Goal: Task Accomplishment & Management: Use online tool/utility

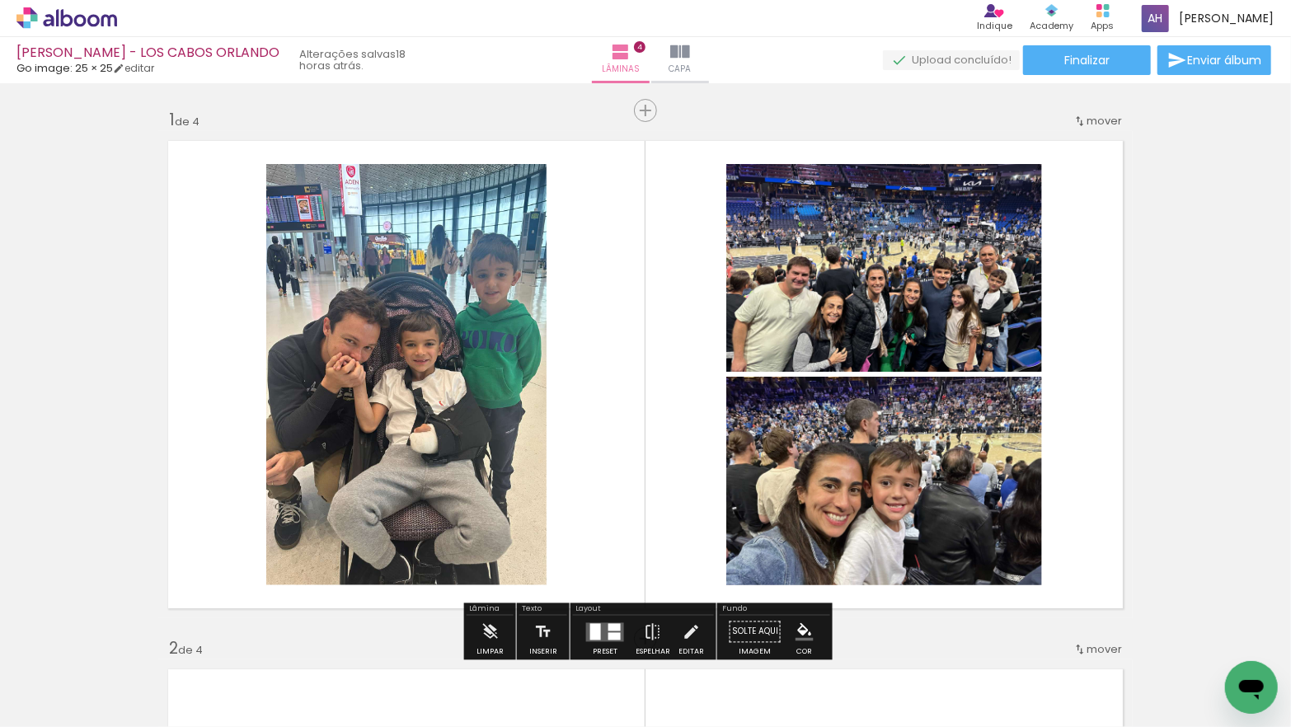
click at [87, 676] on iron-icon at bounding box center [84, 677] width 13 height 13
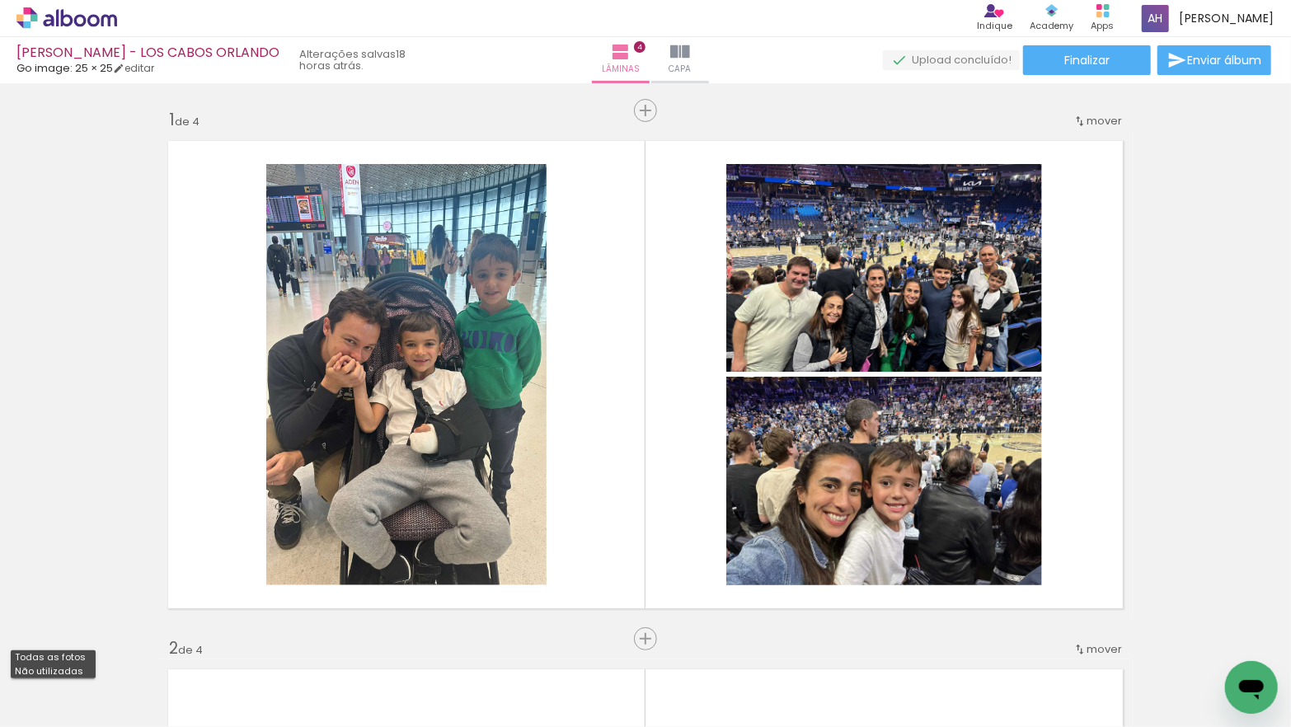
click at [87, 674] on paper-item "Não utilizadas" at bounding box center [53, 672] width 85 height 14
type input "Não utilizadas"
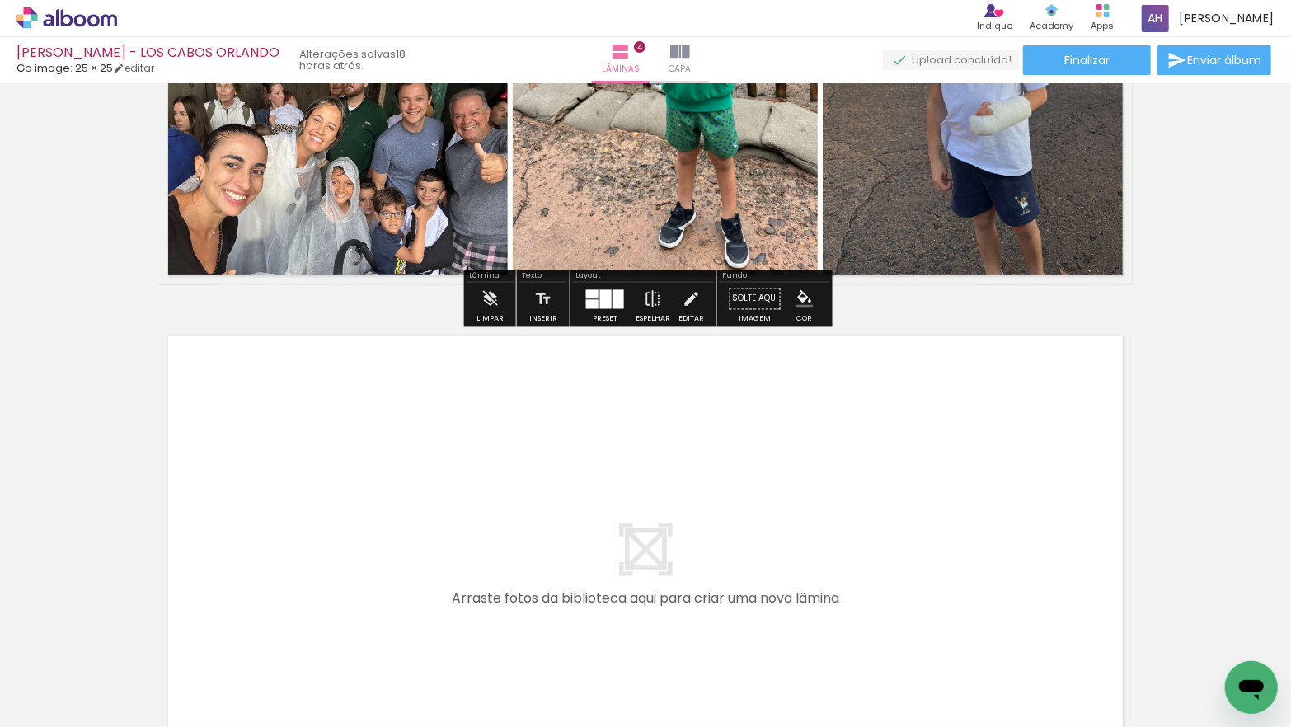
scroll to position [1949, 0]
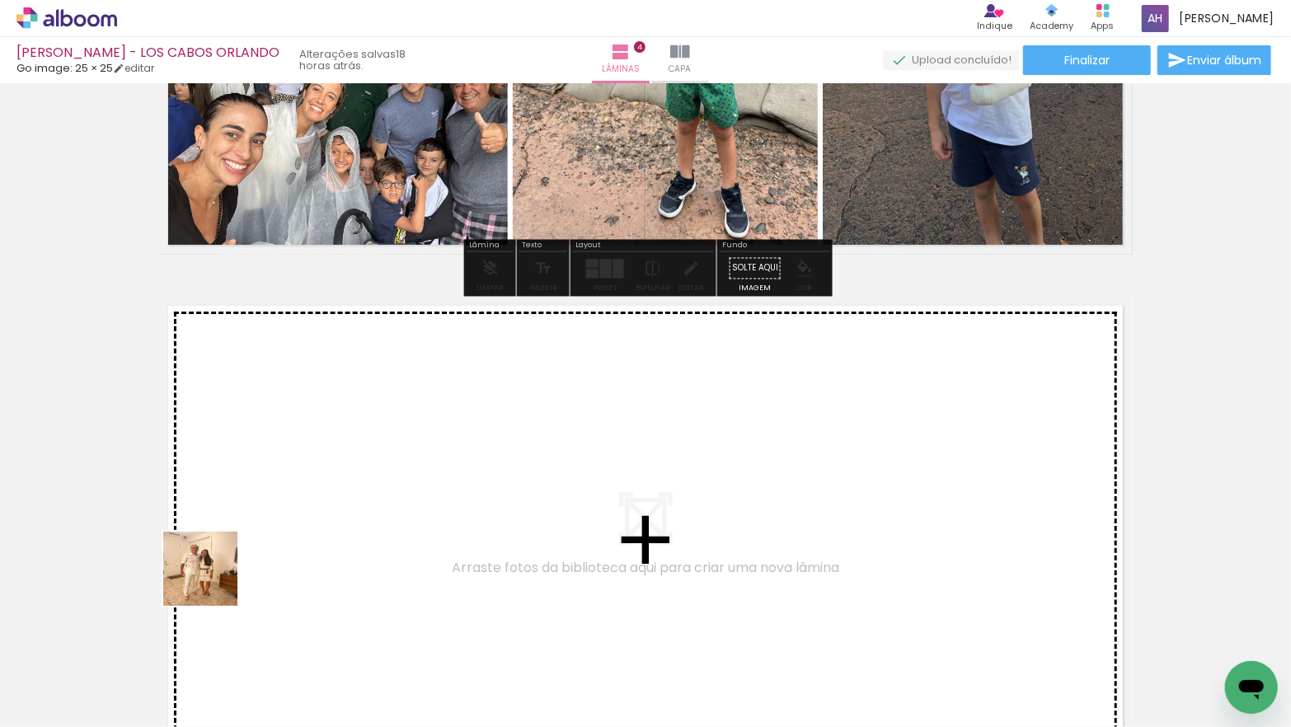
drag, startPoint x: 182, startPoint y: 660, endPoint x: 228, endPoint y: 542, distance: 126.3
click at [228, 542] on quentale-workspace at bounding box center [645, 363] width 1291 height 727
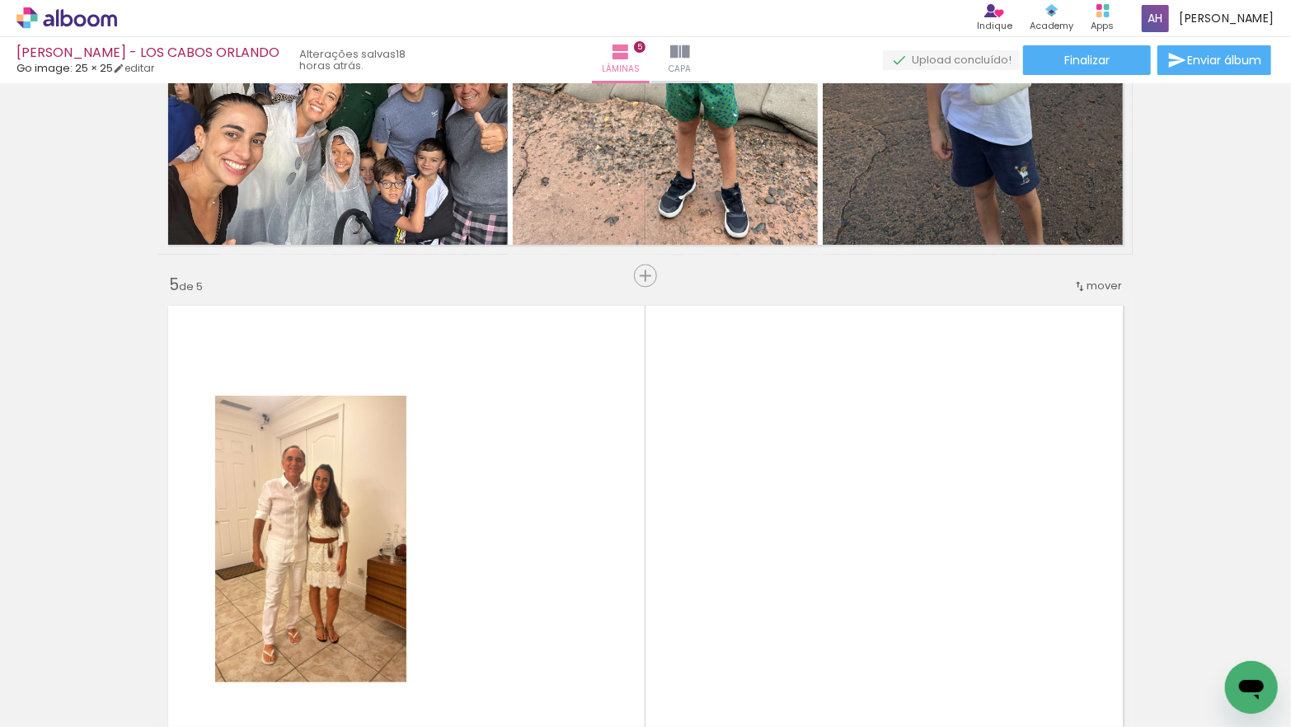
scroll to position [2135, 0]
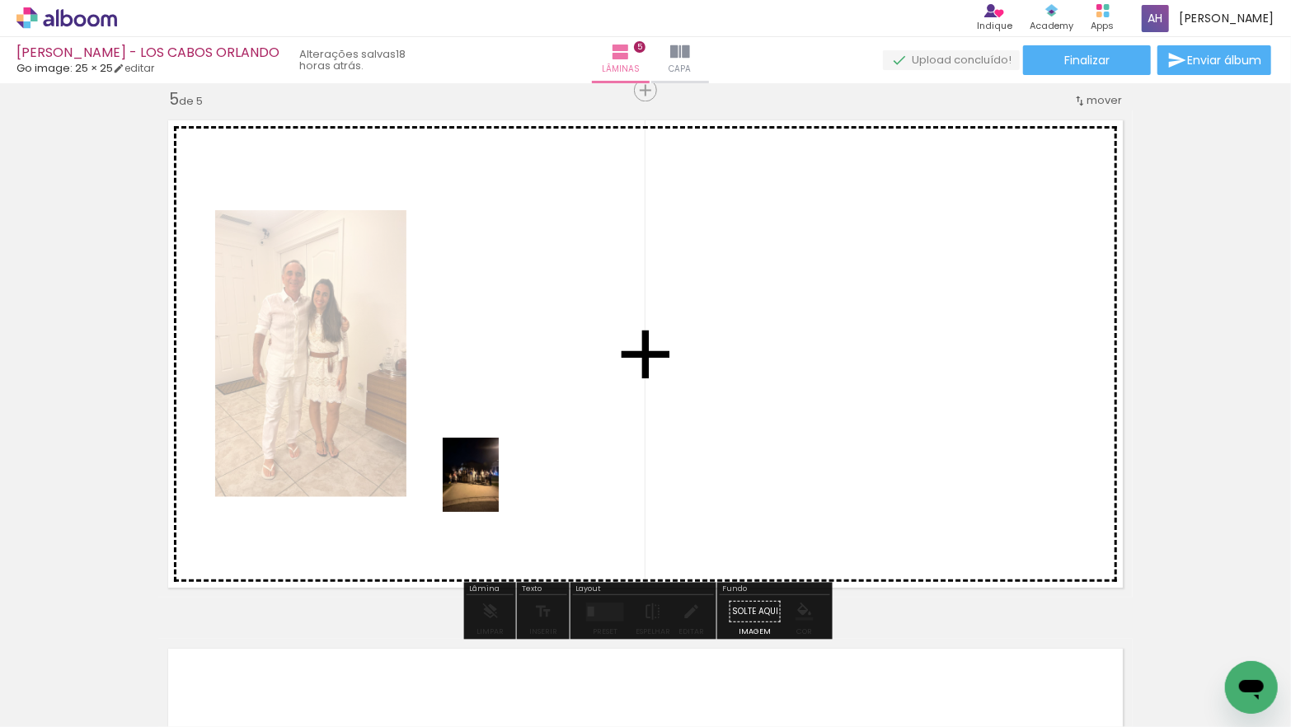
drag, startPoint x: 190, startPoint y: 674, endPoint x: 492, endPoint y: 487, distance: 354.7
click at [492, 487] on quentale-workspace at bounding box center [645, 363] width 1291 height 727
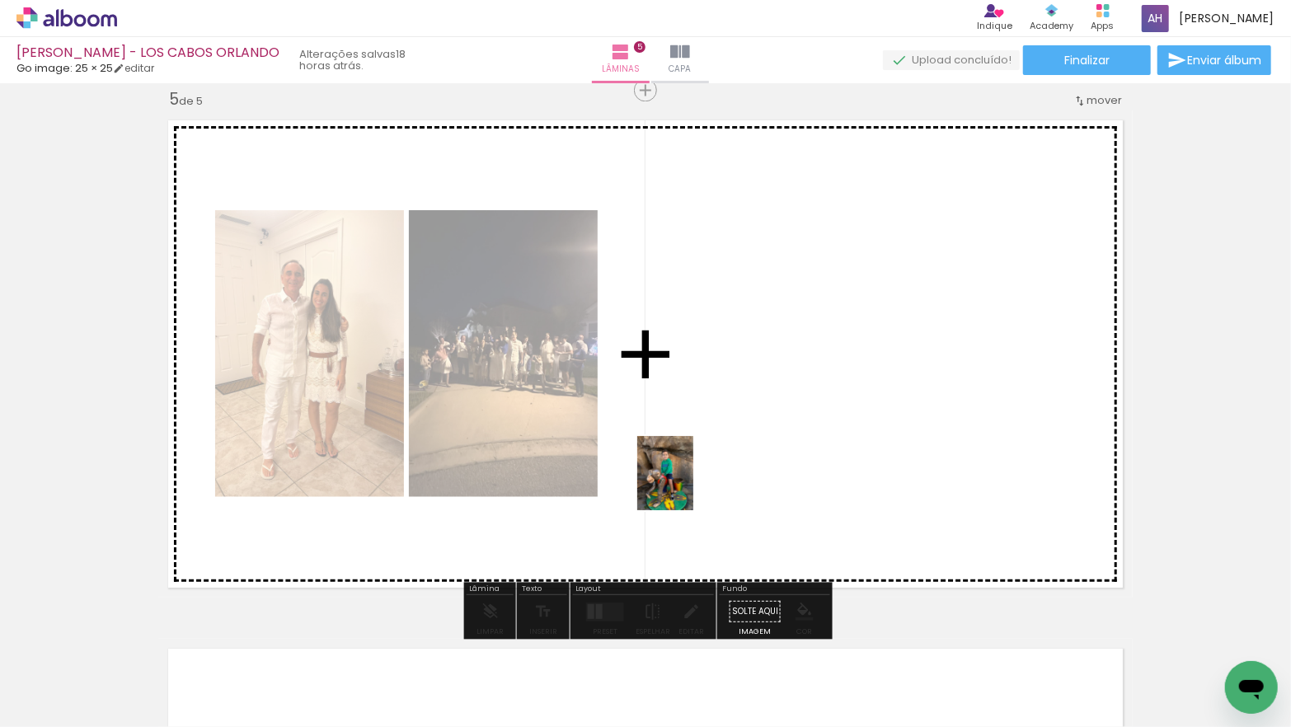
drag, startPoint x: 233, startPoint y: 650, endPoint x: 687, endPoint y: 486, distance: 482.3
click at [687, 486] on quentale-workspace at bounding box center [645, 363] width 1291 height 727
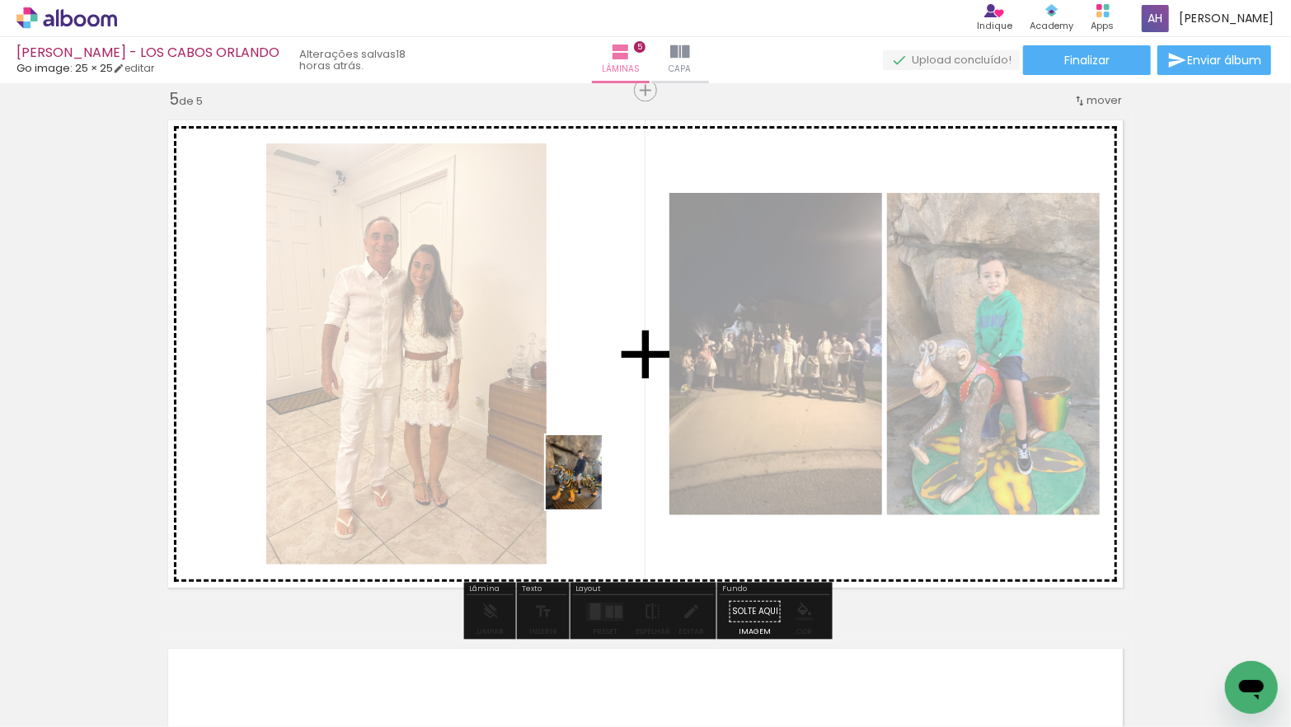
drag, startPoint x: 198, startPoint y: 667, endPoint x: 632, endPoint y: 477, distance: 474.5
click at [632, 477] on quentale-workspace at bounding box center [645, 363] width 1291 height 727
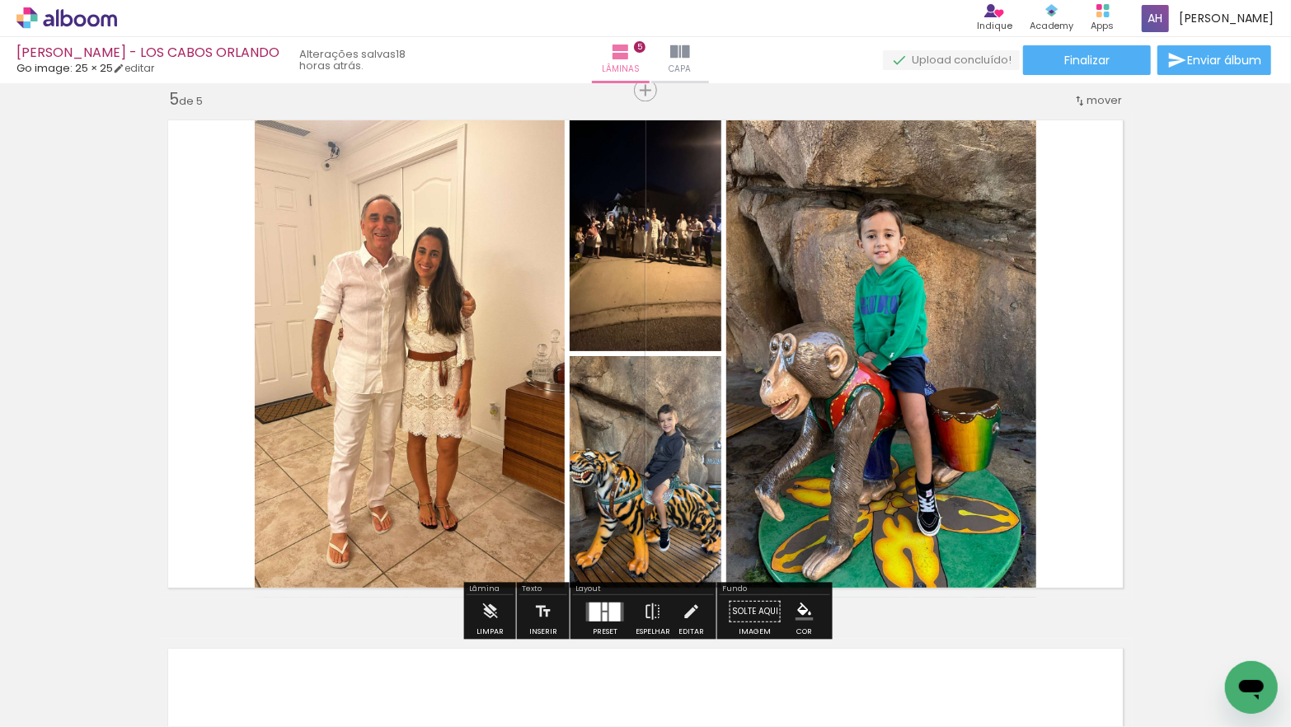
click at [603, 607] on div at bounding box center [605, 606] width 5 height 8
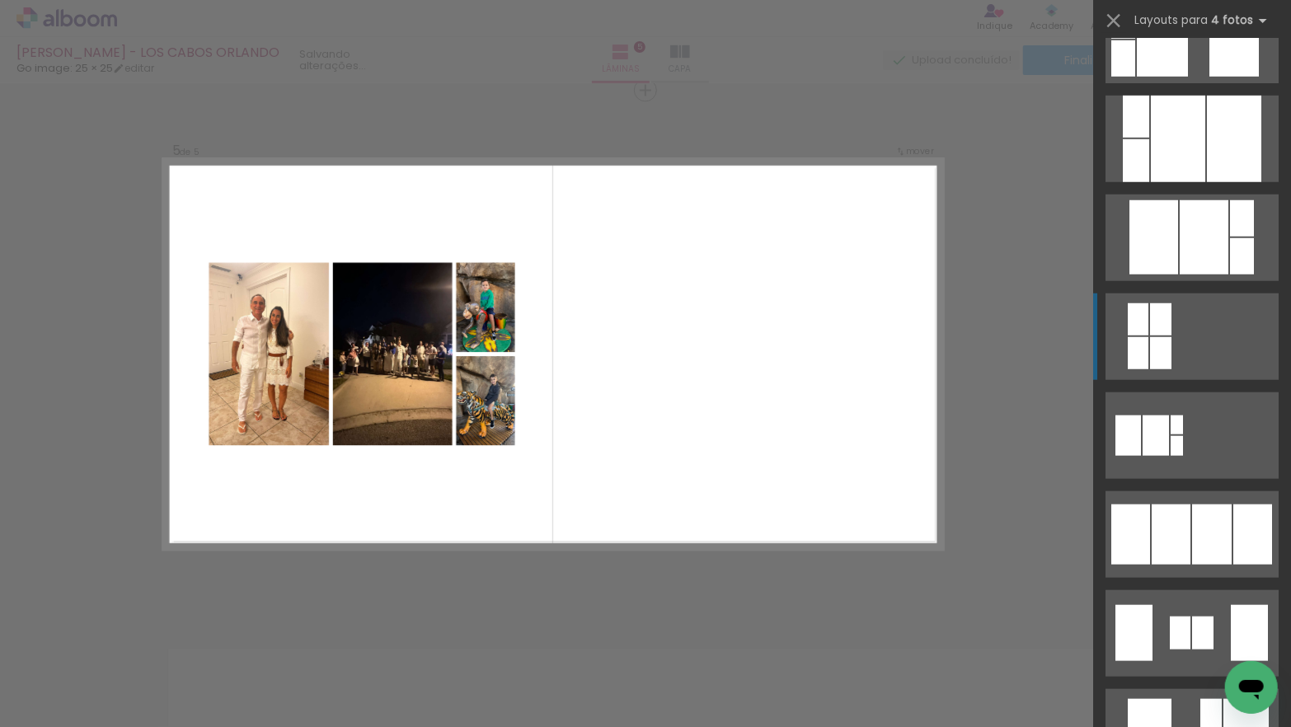
scroll to position [833, 0]
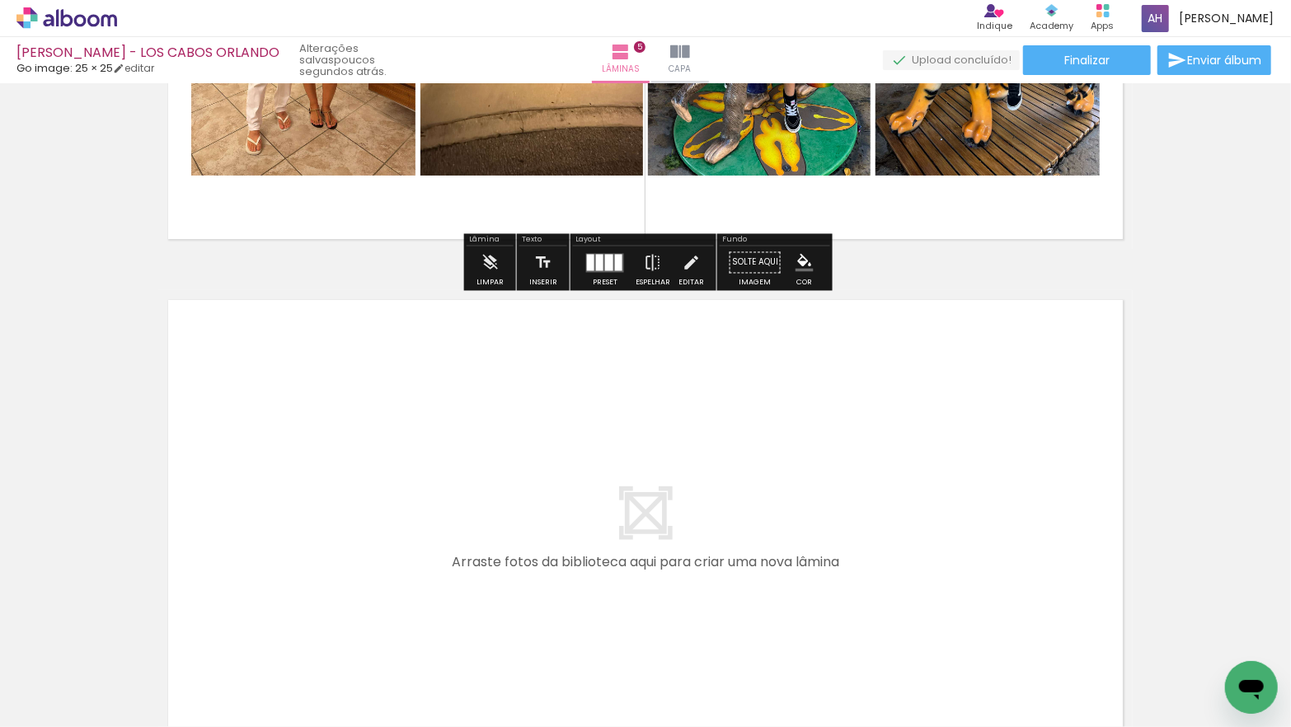
scroll to position [2492, 0]
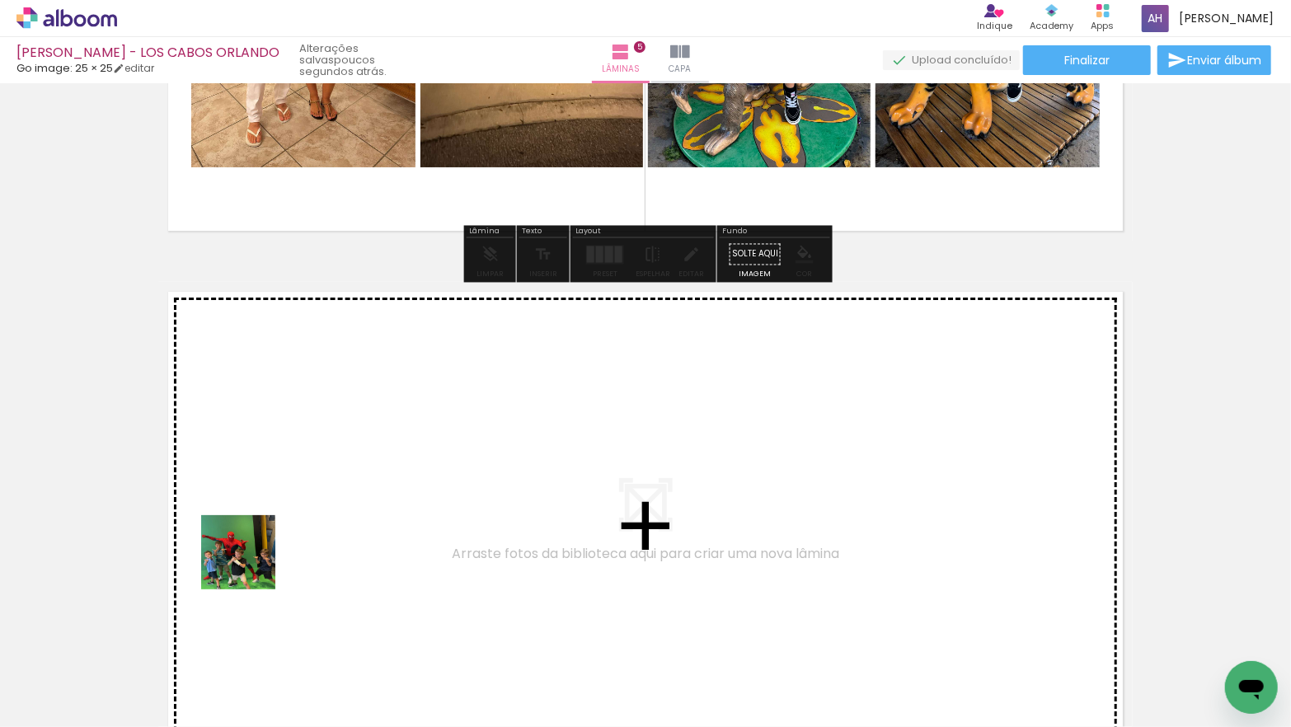
drag, startPoint x: 211, startPoint y: 629, endPoint x: 257, endPoint y: 553, distance: 88.8
click at [257, 553] on quentale-workspace at bounding box center [645, 363] width 1291 height 727
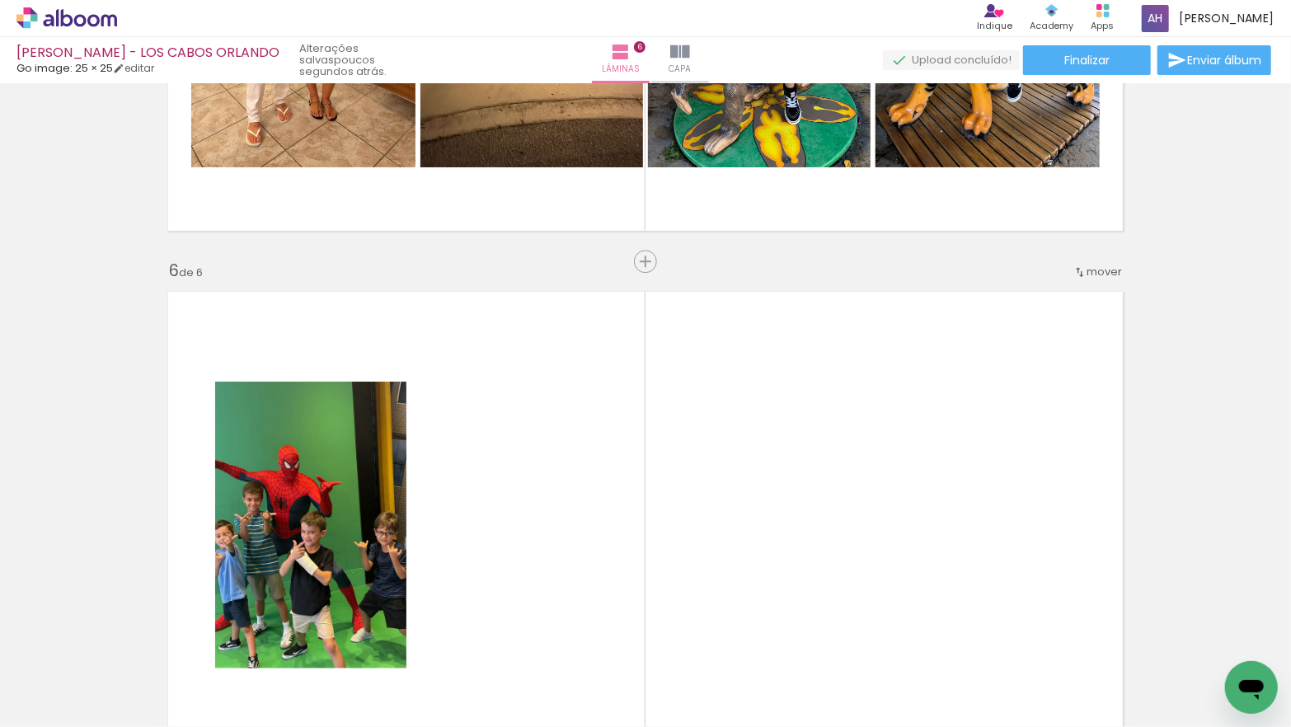
scroll to position [2663, 0]
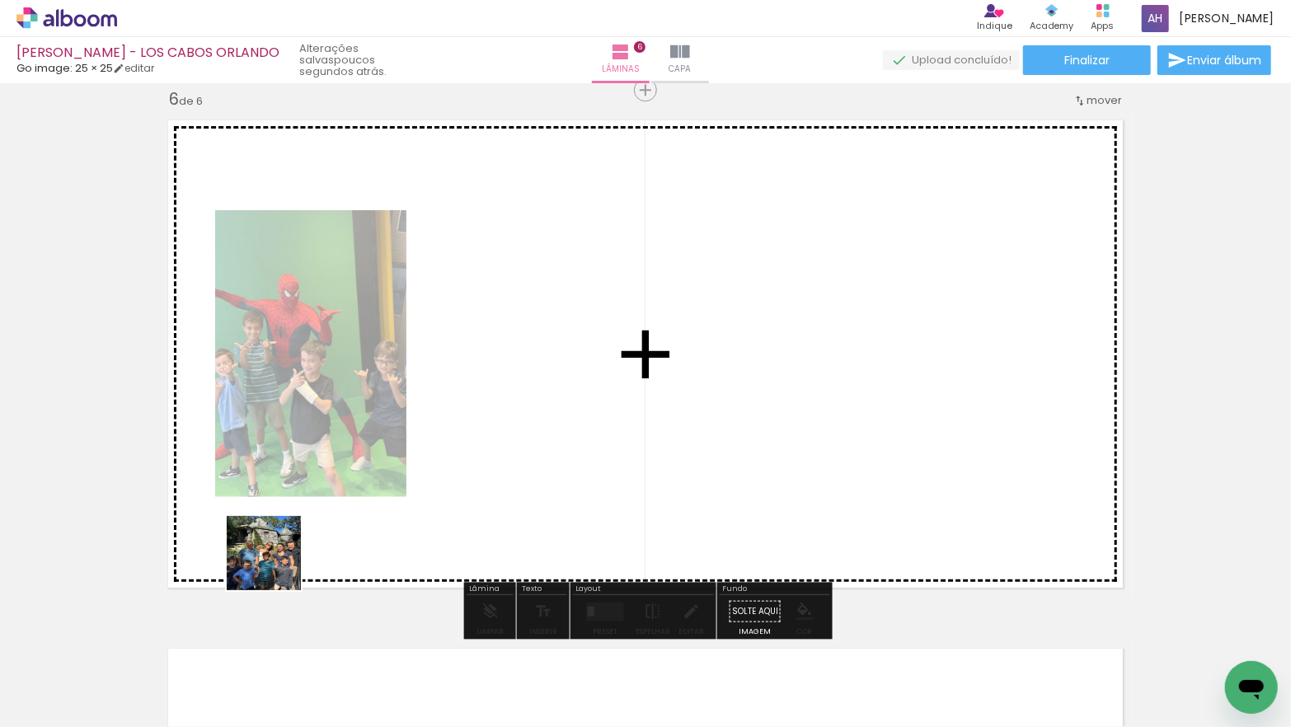
drag, startPoint x: 148, startPoint y: 675, endPoint x: 326, endPoint y: 515, distance: 238.8
click at [326, 515] on quentale-workspace at bounding box center [645, 363] width 1291 height 727
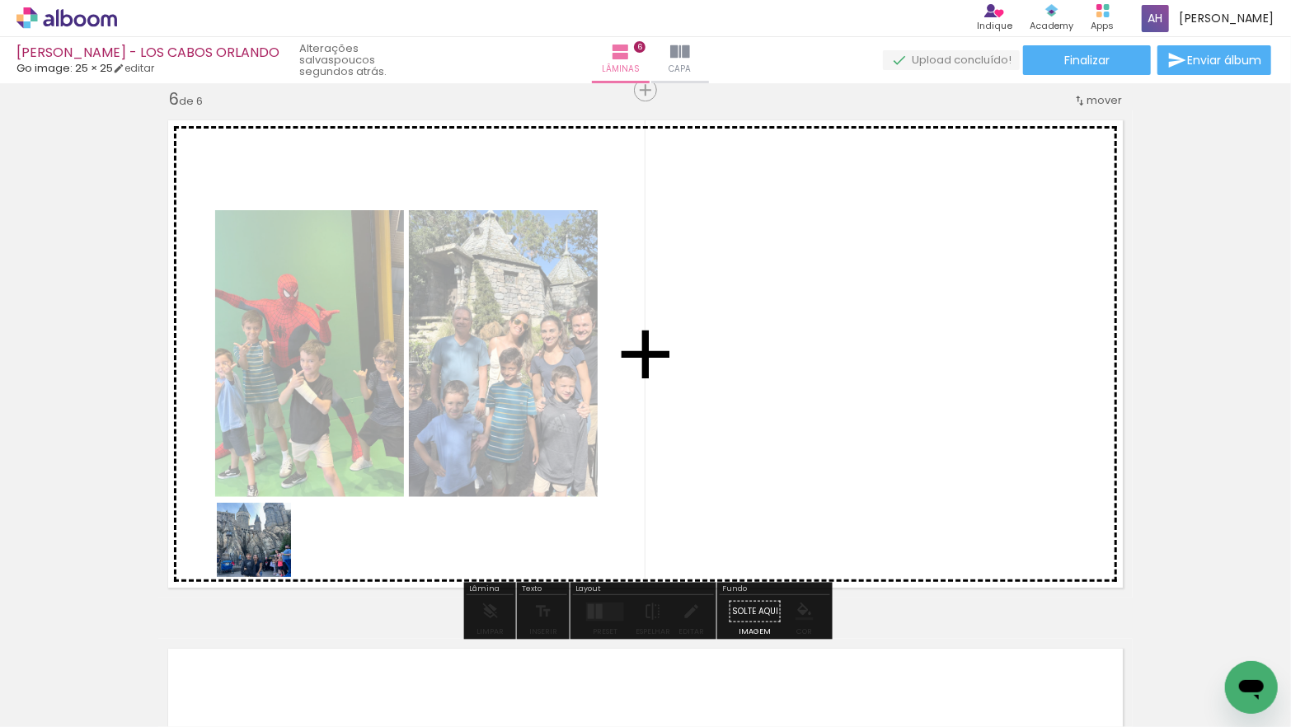
drag, startPoint x: 184, startPoint y: 664, endPoint x: 282, endPoint y: 532, distance: 164.4
click at [282, 532] on quentale-workspace at bounding box center [645, 363] width 1291 height 727
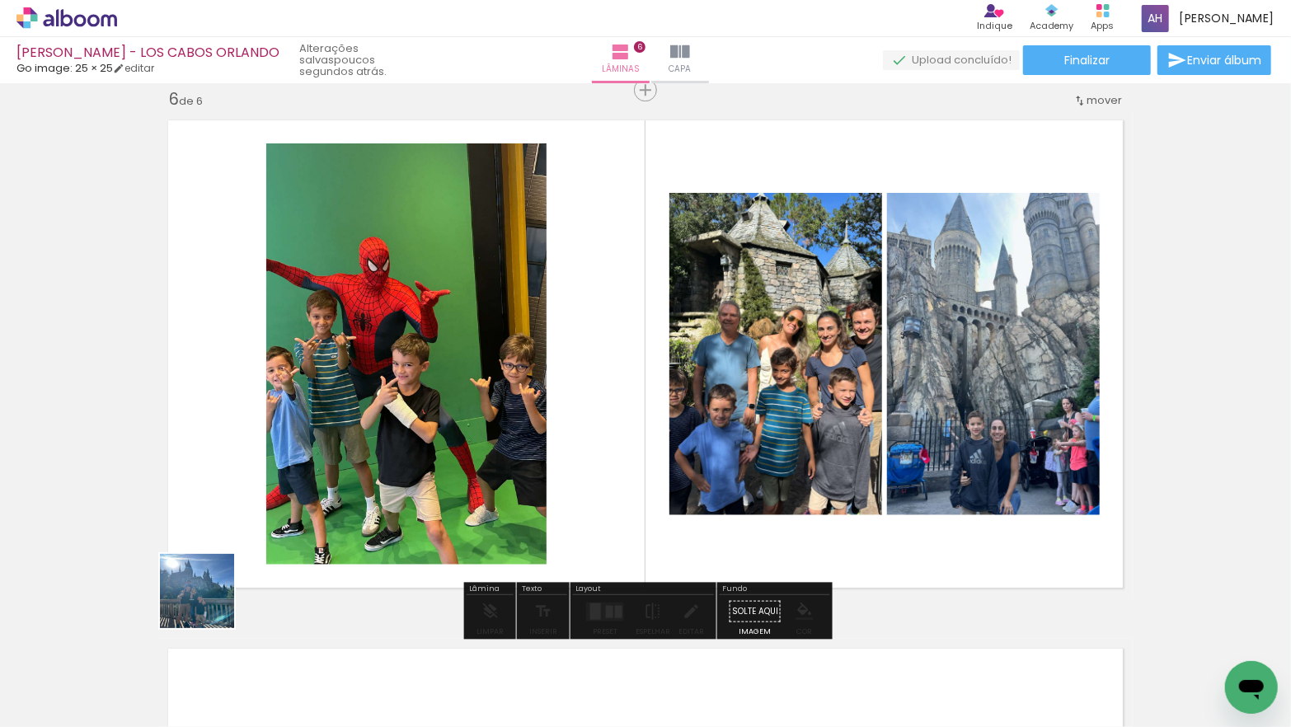
drag, startPoint x: 196, startPoint y: 646, endPoint x: 237, endPoint y: 495, distance: 157.2
click at [237, 495] on quentale-workspace at bounding box center [645, 363] width 1291 height 727
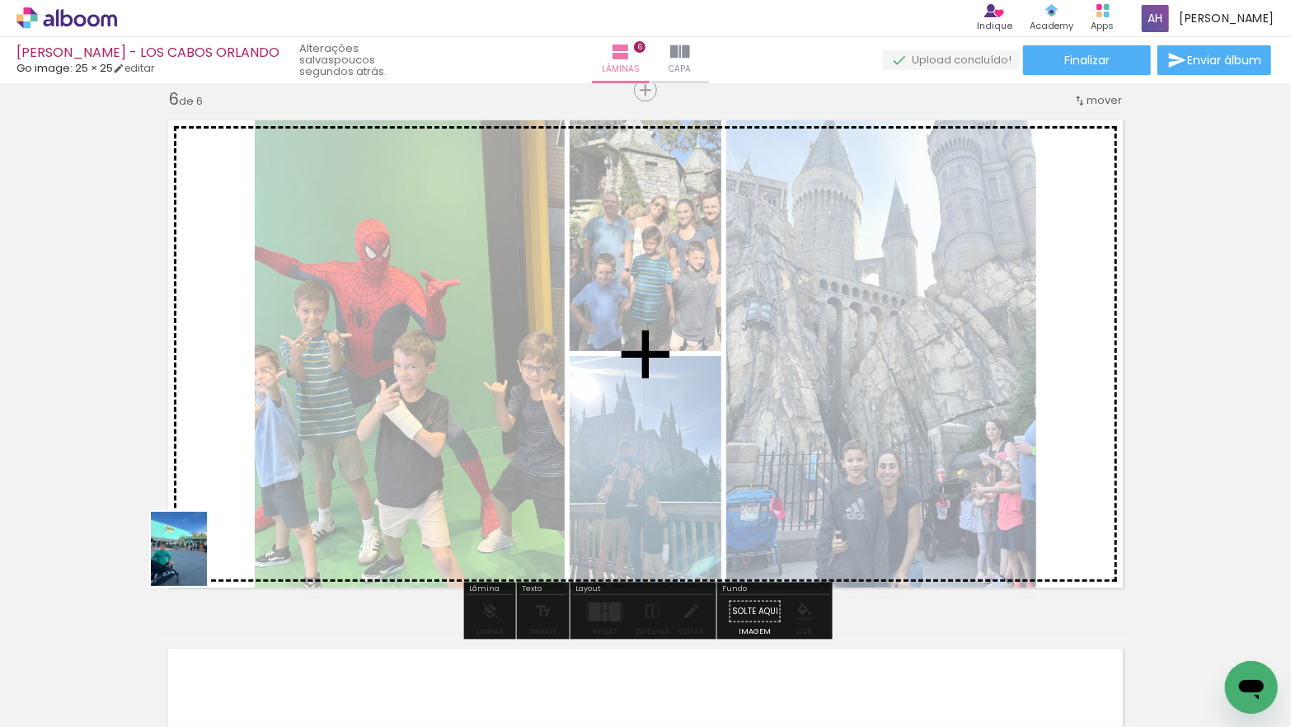
drag, startPoint x: 182, startPoint y: 656, endPoint x: 199, endPoint y: 562, distance: 95.4
click at [200, 562] on quentale-workspace at bounding box center [645, 363] width 1291 height 727
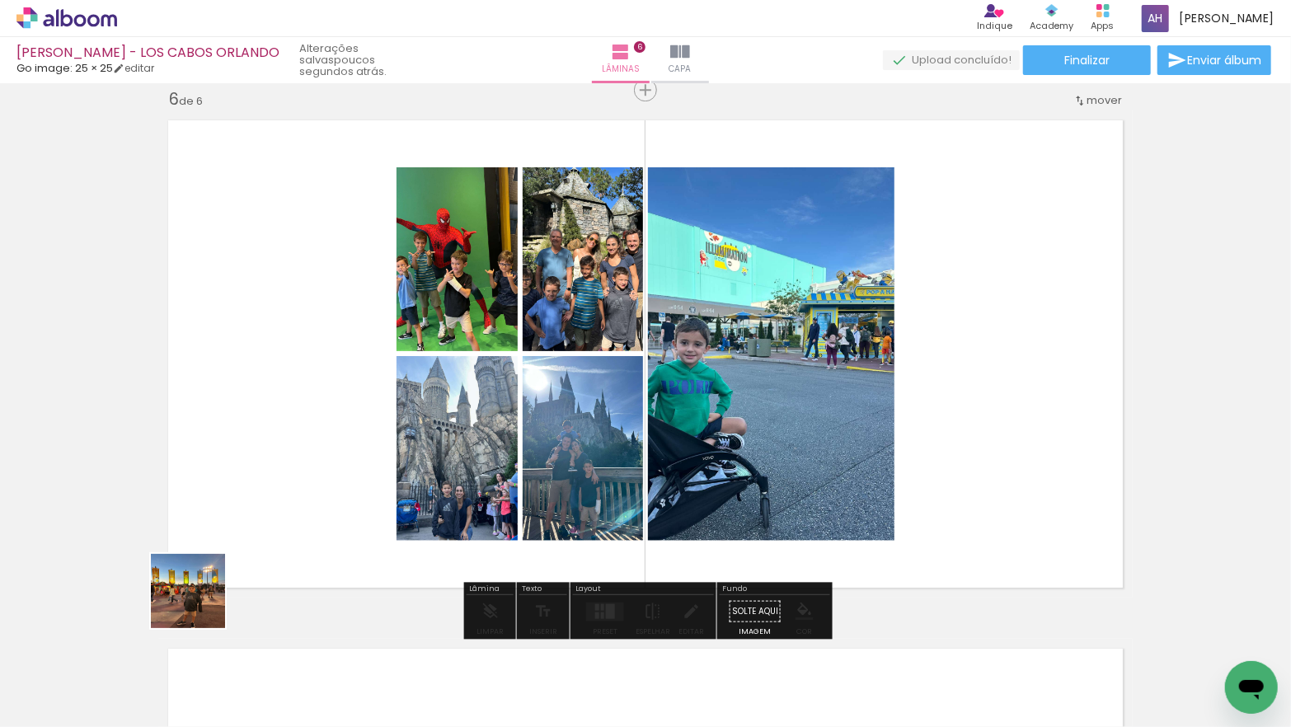
drag, startPoint x: 190, startPoint y: 639, endPoint x: 222, endPoint y: 538, distance: 105.6
click at [226, 529] on quentale-workspace at bounding box center [645, 363] width 1291 height 727
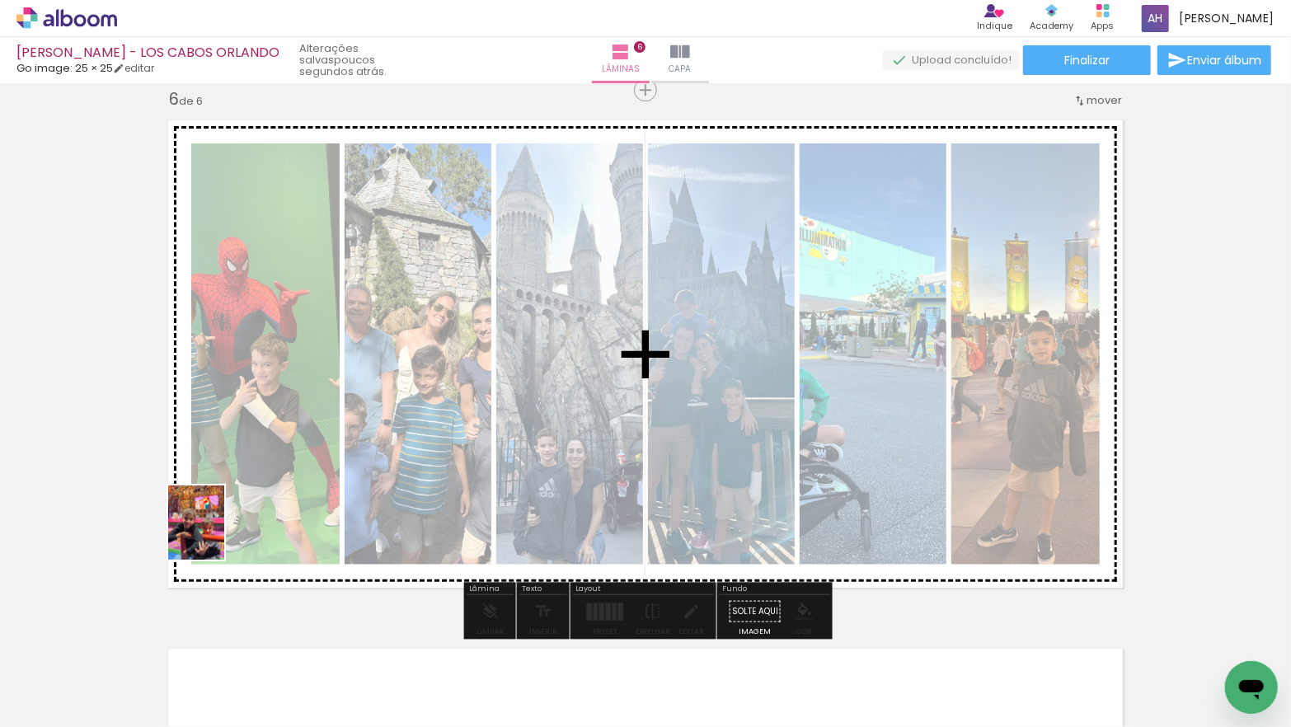
drag, startPoint x: 179, startPoint y: 680, endPoint x: 218, endPoint y: 535, distance: 150.2
click at [218, 535] on quentale-workspace at bounding box center [645, 363] width 1291 height 727
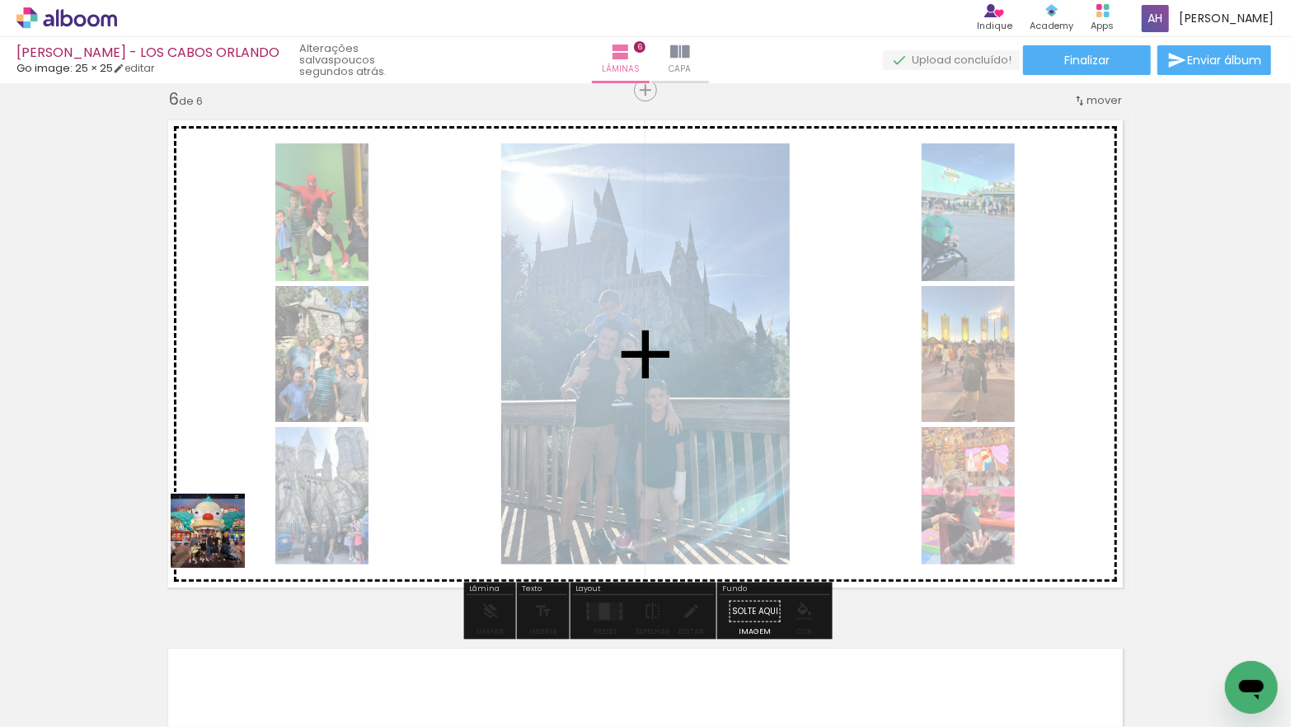
drag, startPoint x: 190, startPoint y: 657, endPoint x: 223, endPoint y: 525, distance: 136.0
click at [223, 526] on quentale-workspace at bounding box center [645, 363] width 1291 height 727
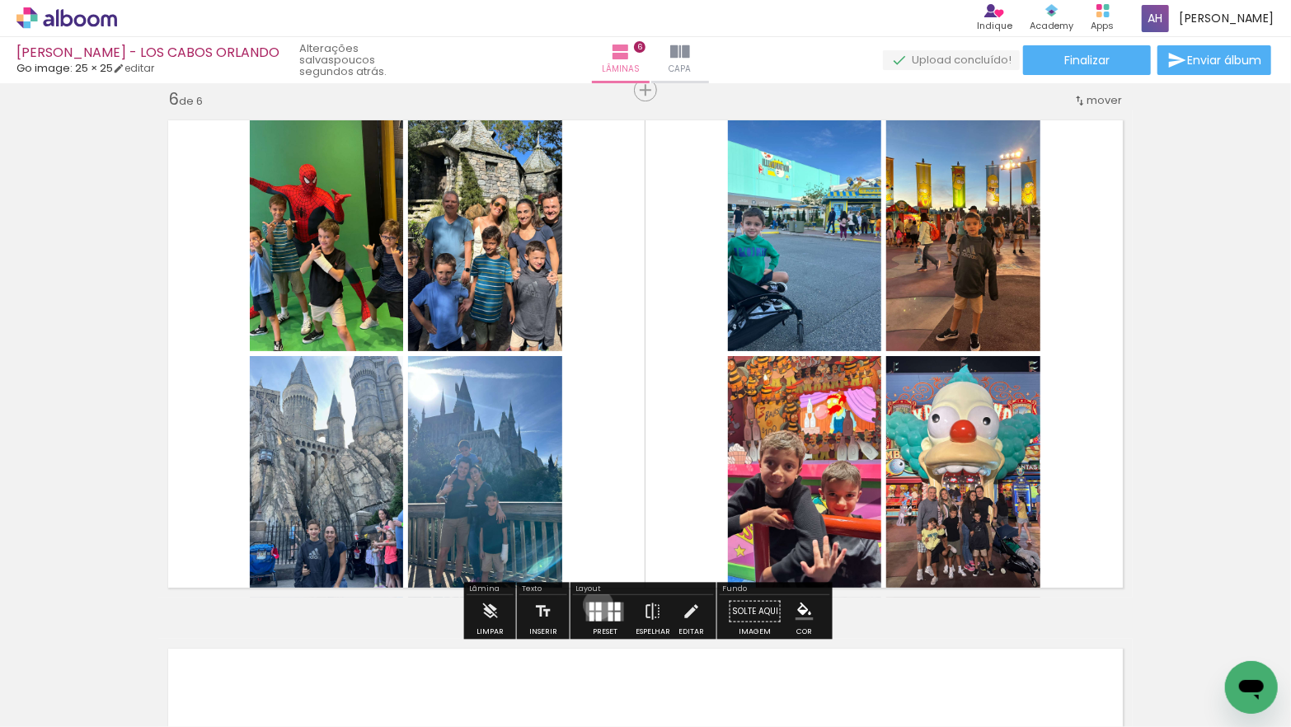
click at [596, 604] on div at bounding box center [599, 606] width 6 height 8
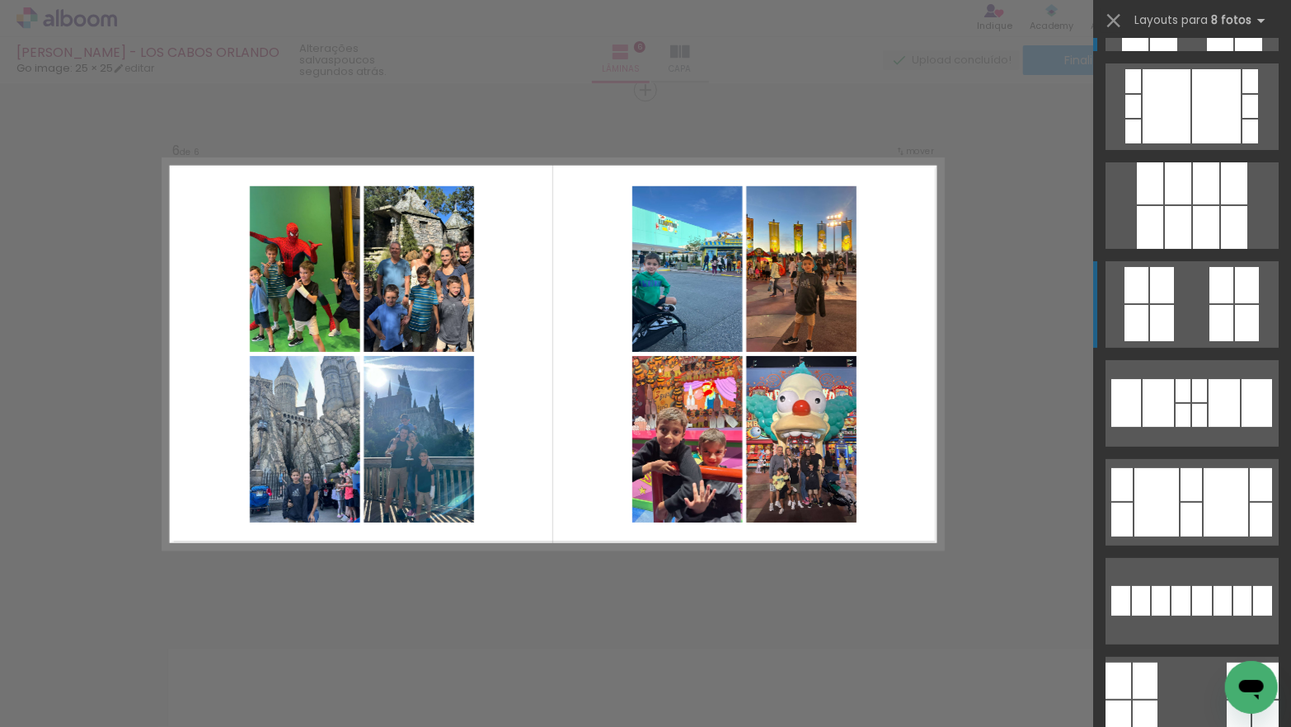
scroll to position [251, 0]
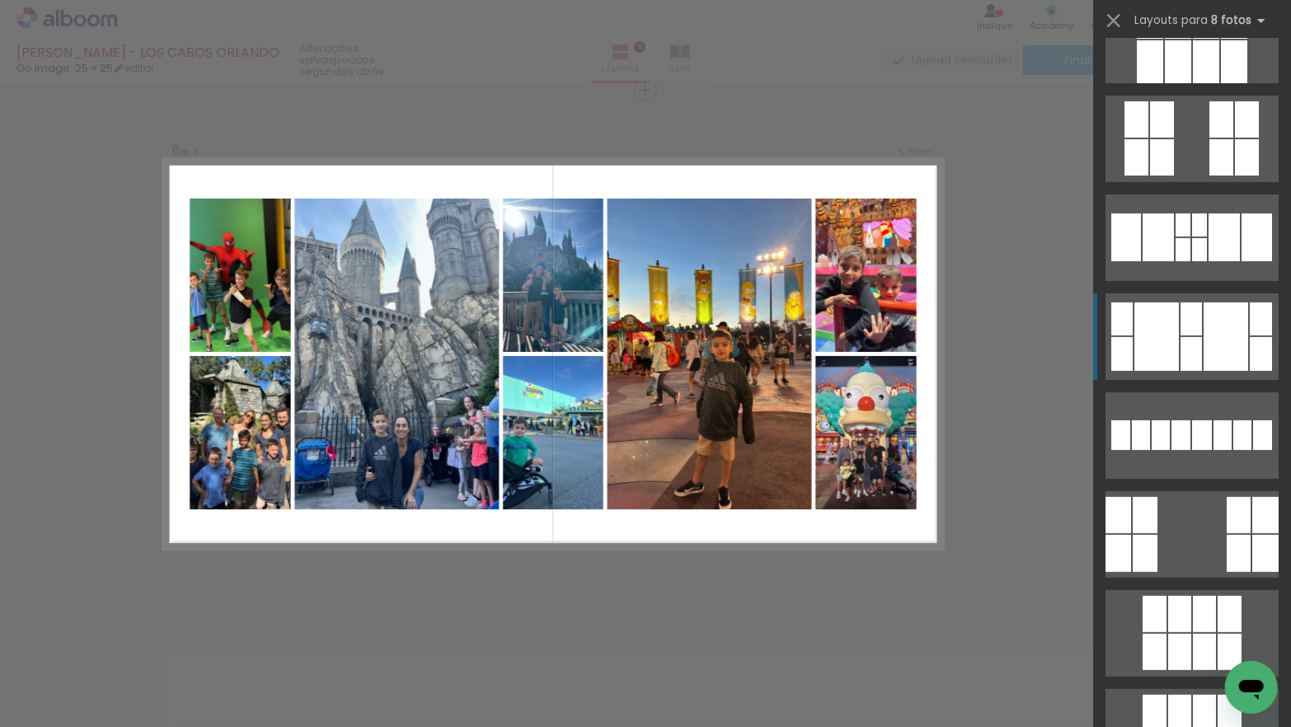
click at [1200, 325] on div at bounding box center [1191, 319] width 21 height 33
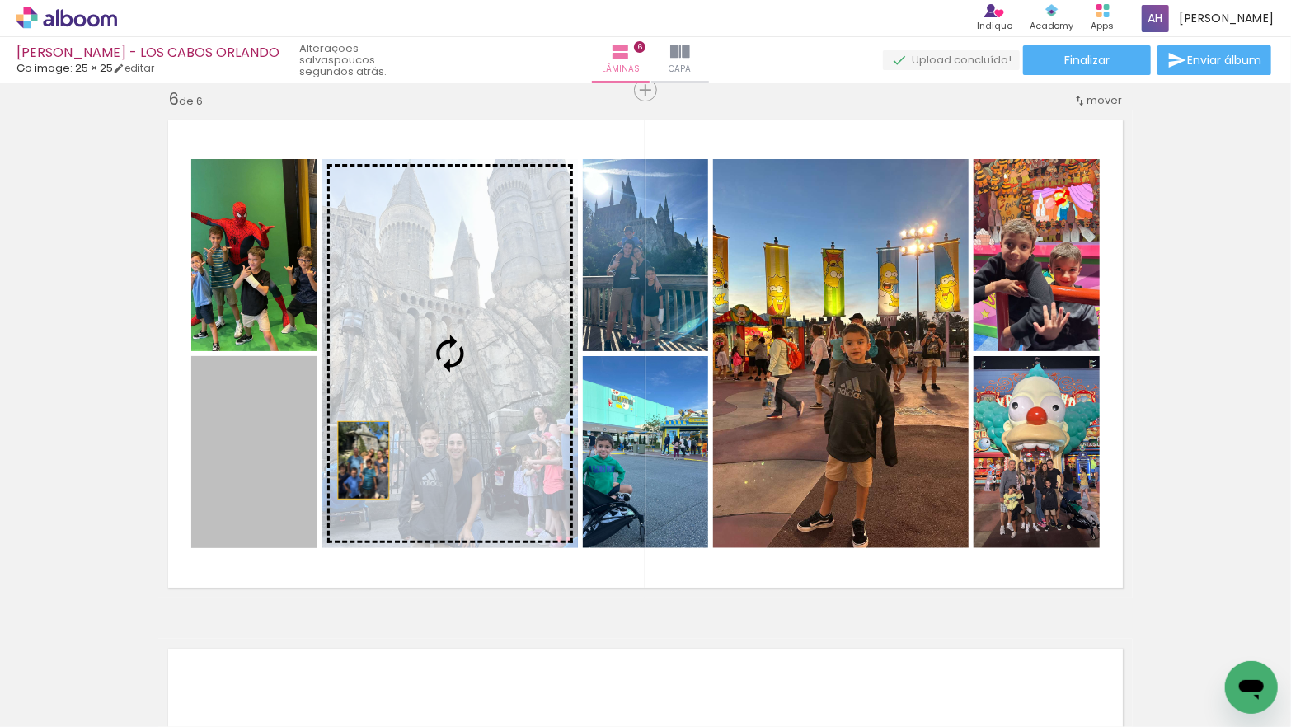
drag, startPoint x: 263, startPoint y: 491, endPoint x: 422, endPoint y: 453, distance: 163.8
click at [0, 0] on slot at bounding box center [0, 0] width 0 height 0
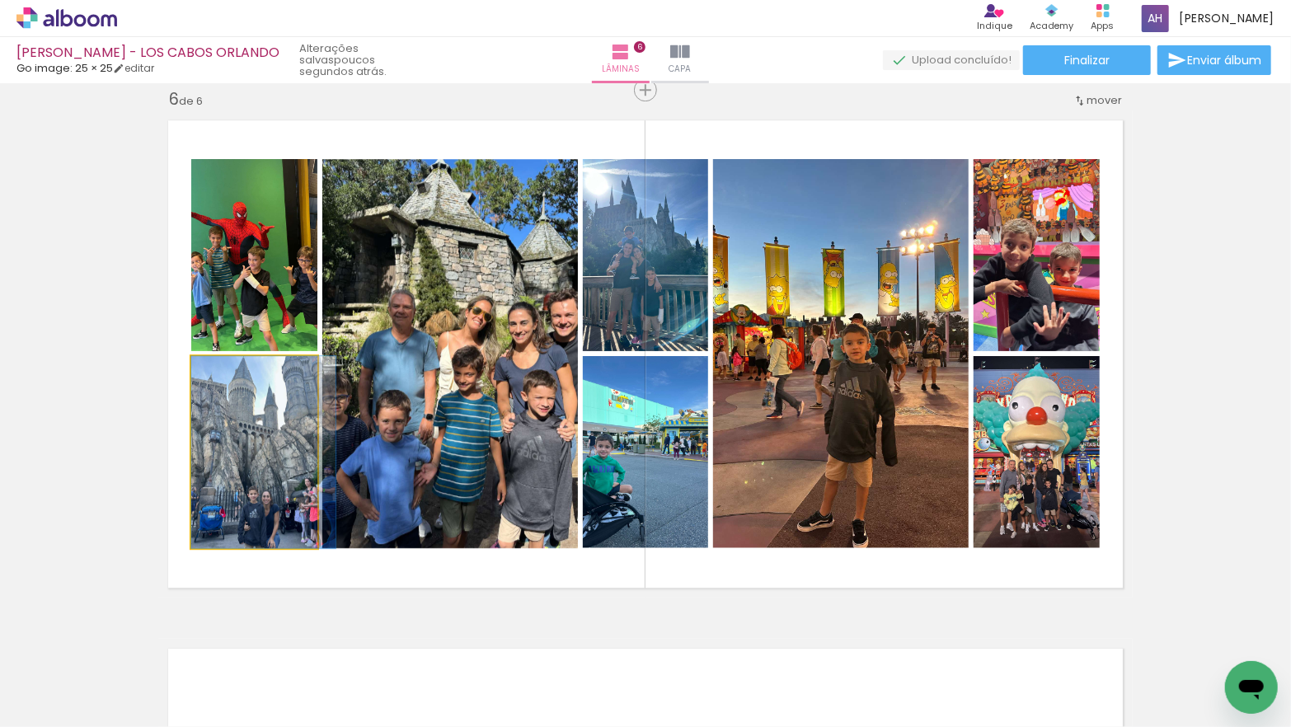
drag, startPoint x: 266, startPoint y: 458, endPoint x: 298, endPoint y: 444, distance: 34.3
type paper-slider "104"
click at [237, 377] on div at bounding box center [232, 373] width 26 height 26
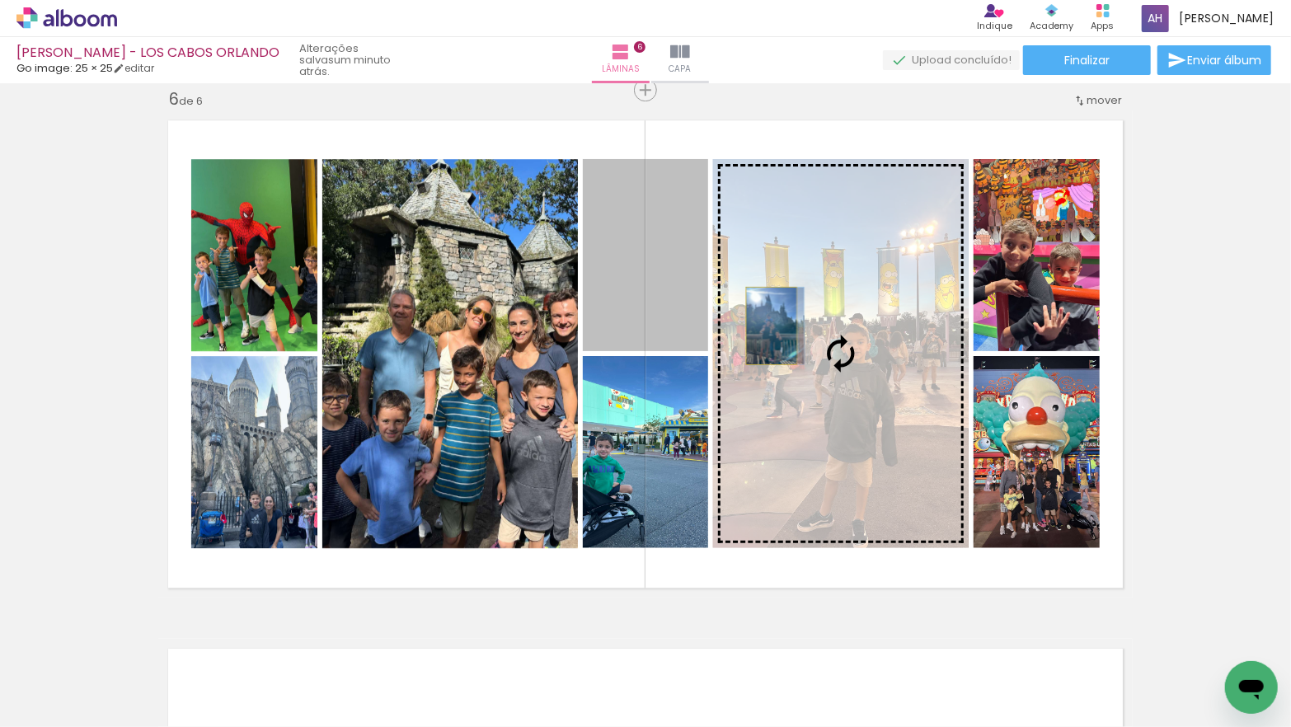
drag, startPoint x: 624, startPoint y: 287, endPoint x: 824, endPoint y: 329, distance: 203.9
click at [0, 0] on slot at bounding box center [0, 0] width 0 height 0
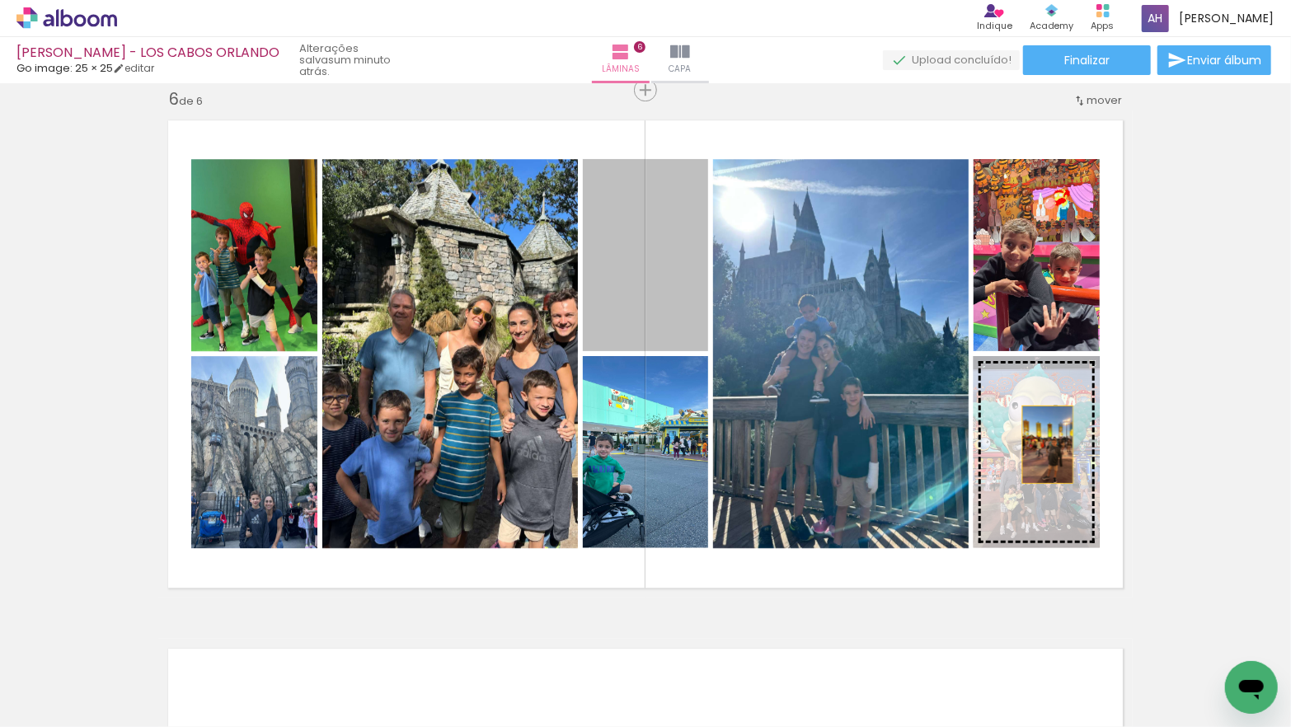
drag, startPoint x: 677, startPoint y: 309, endPoint x: 1049, endPoint y: 445, distance: 396.0
click at [0, 0] on slot at bounding box center [0, 0] width 0 height 0
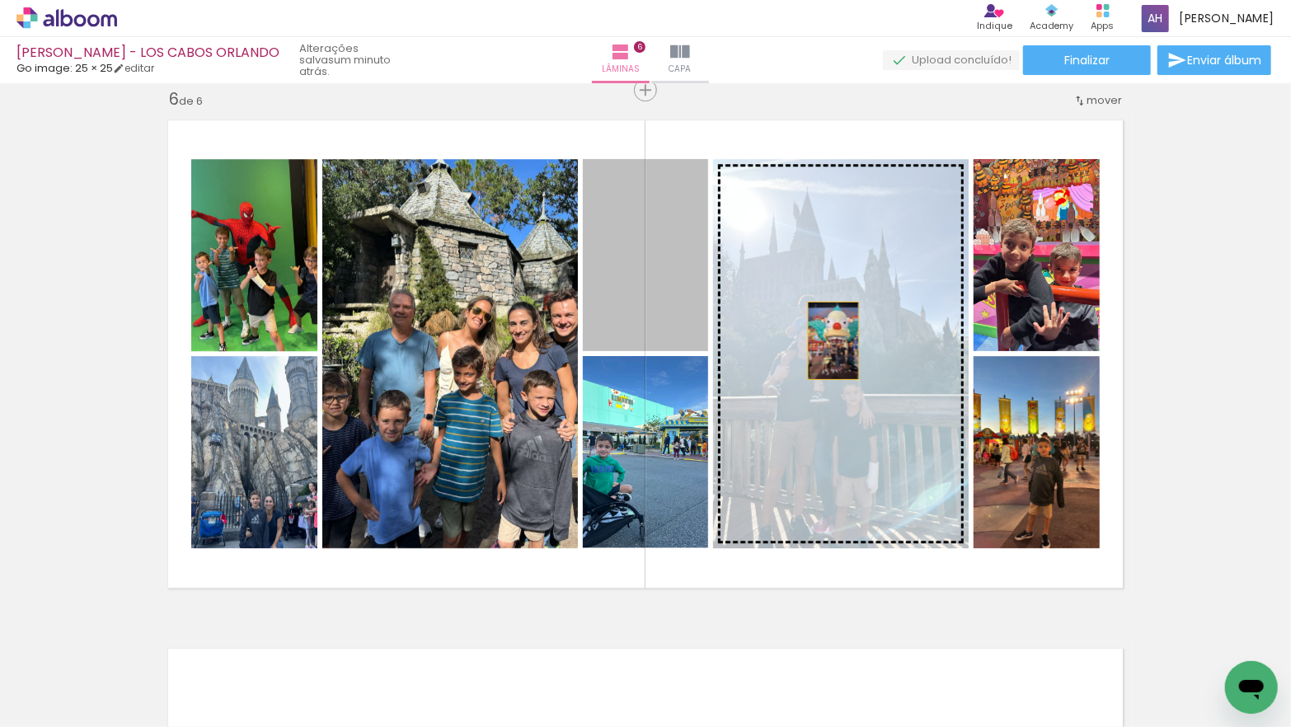
drag, startPoint x: 675, startPoint y: 313, endPoint x: 834, endPoint y: 341, distance: 160.8
click at [0, 0] on slot at bounding box center [0, 0] width 0 height 0
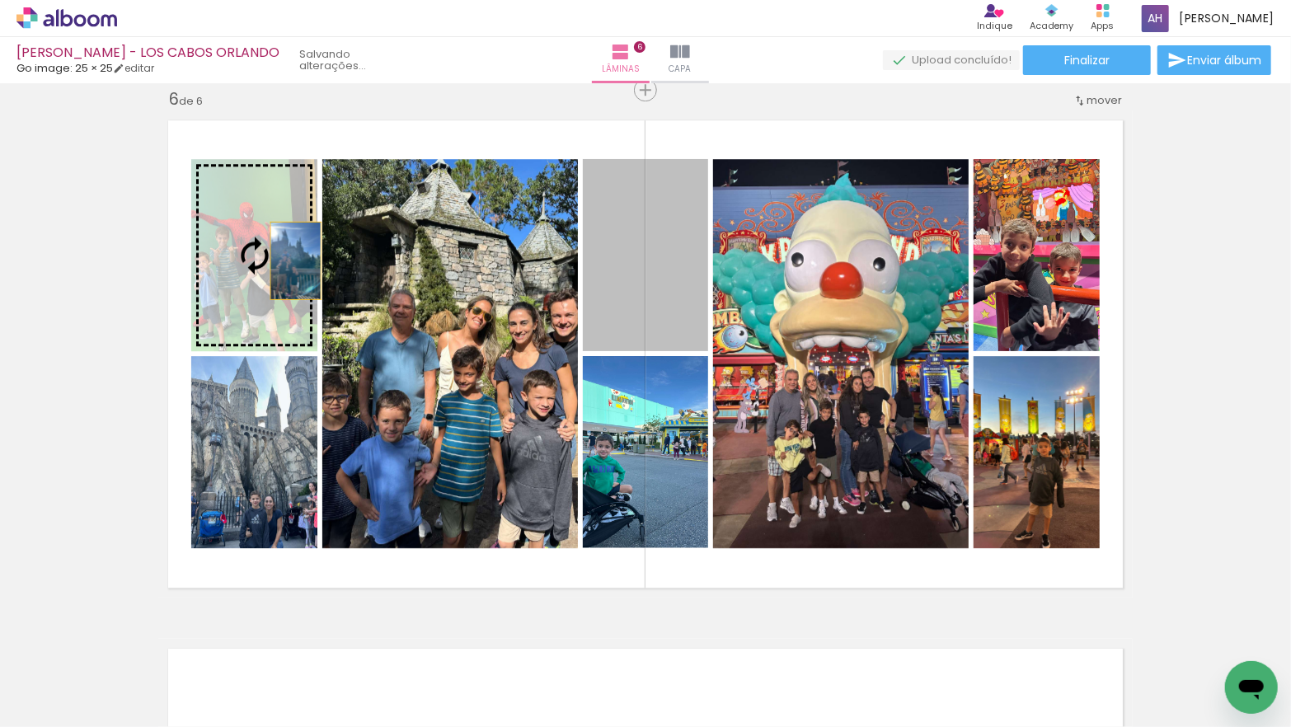
drag, startPoint x: 543, startPoint y: 289, endPoint x: 296, endPoint y: 261, distance: 249.0
click at [0, 0] on slot at bounding box center [0, 0] width 0 height 0
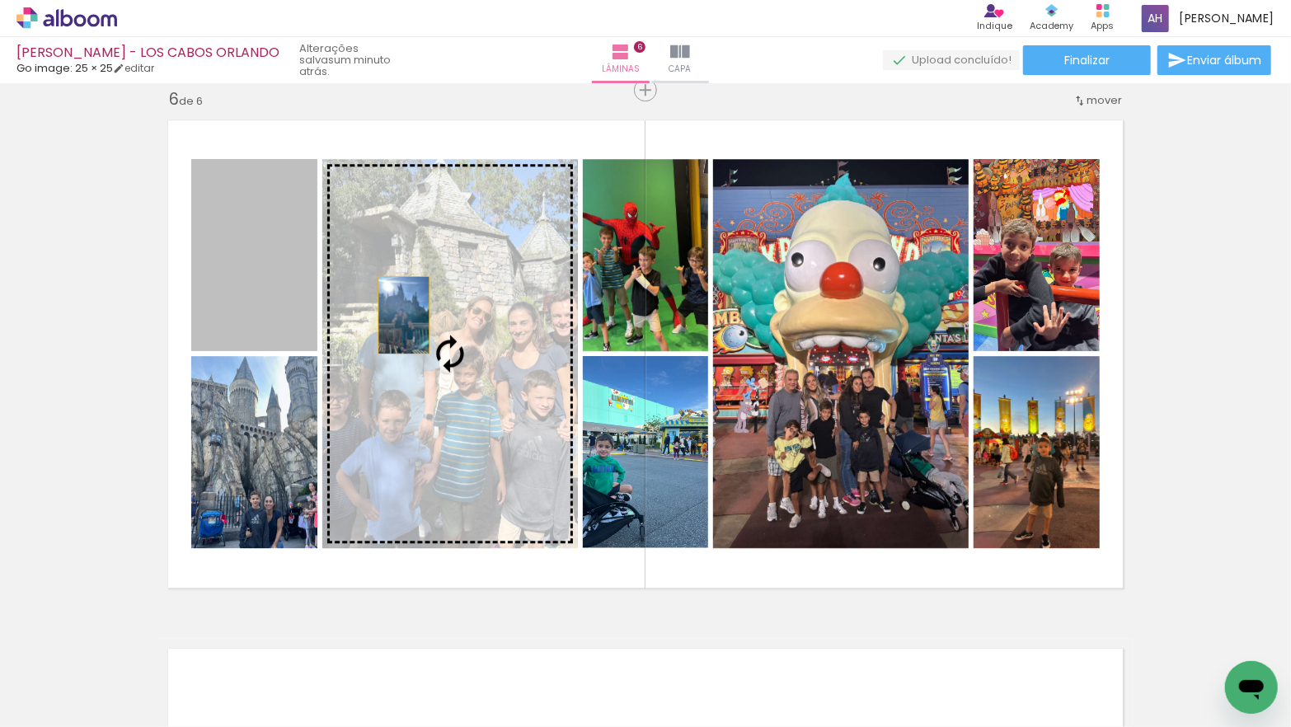
drag, startPoint x: 284, startPoint y: 283, endPoint x: 404, endPoint y: 315, distance: 124.6
click at [0, 0] on slot at bounding box center [0, 0] width 0 height 0
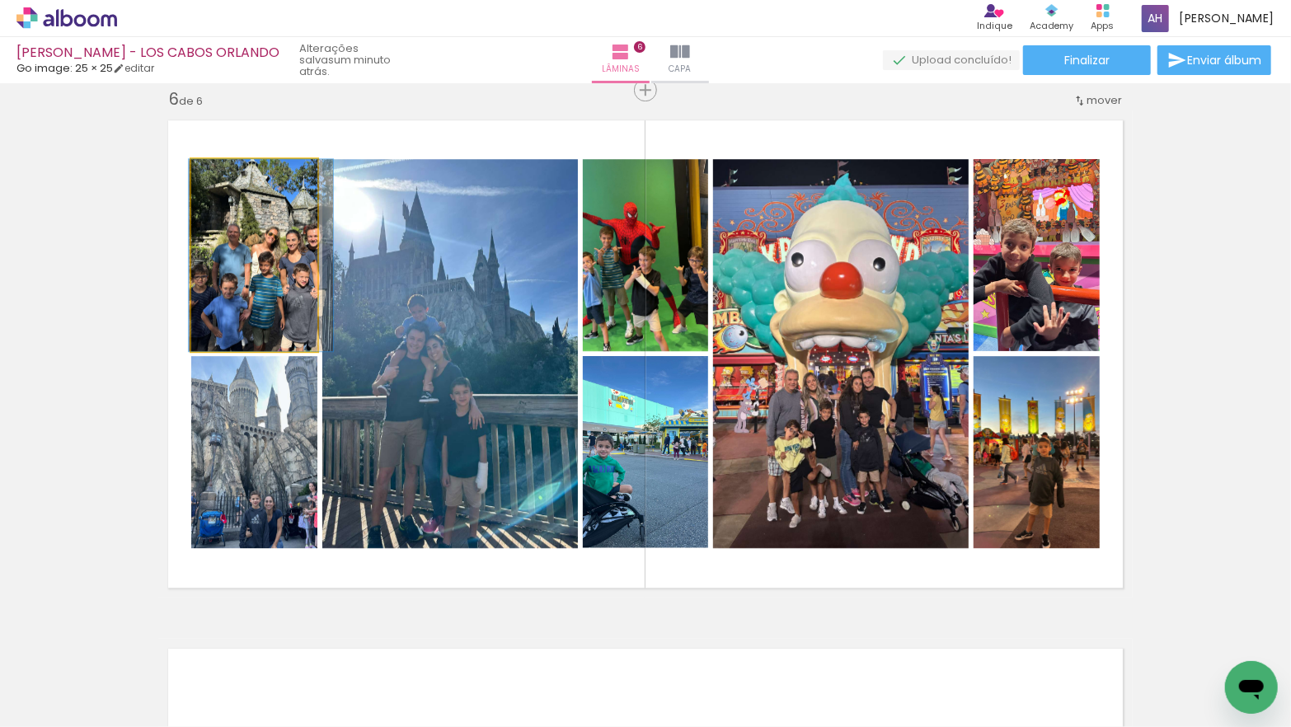
click at [262, 289] on quentale-photo at bounding box center [254, 255] width 126 height 192
click at [211, 272] on quentale-photo at bounding box center [254, 255] width 126 height 192
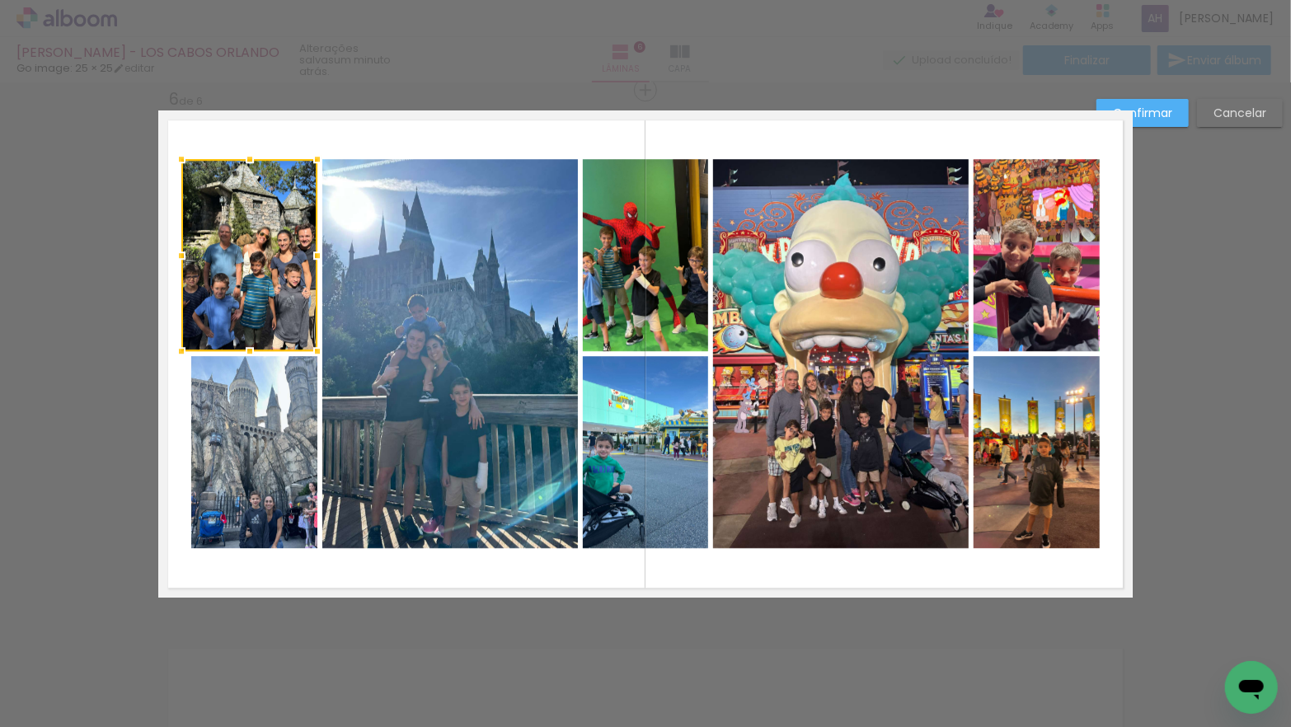
drag, startPoint x: 190, startPoint y: 258, endPoint x: 181, endPoint y: 259, distance: 9.9
click at [181, 259] on div at bounding box center [181, 255] width 33 height 33
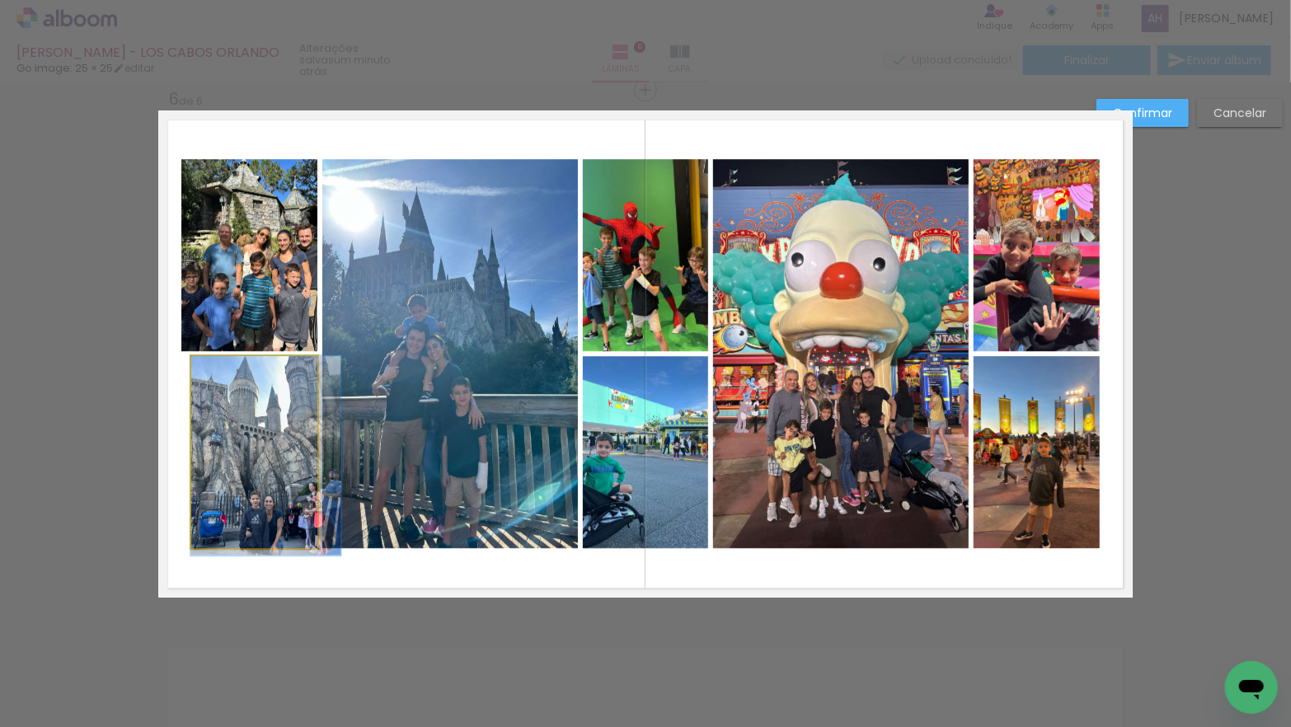
click at [214, 425] on quentale-photo at bounding box center [254, 452] width 126 height 192
click at [214, 351] on div at bounding box center [249, 255] width 136 height 192
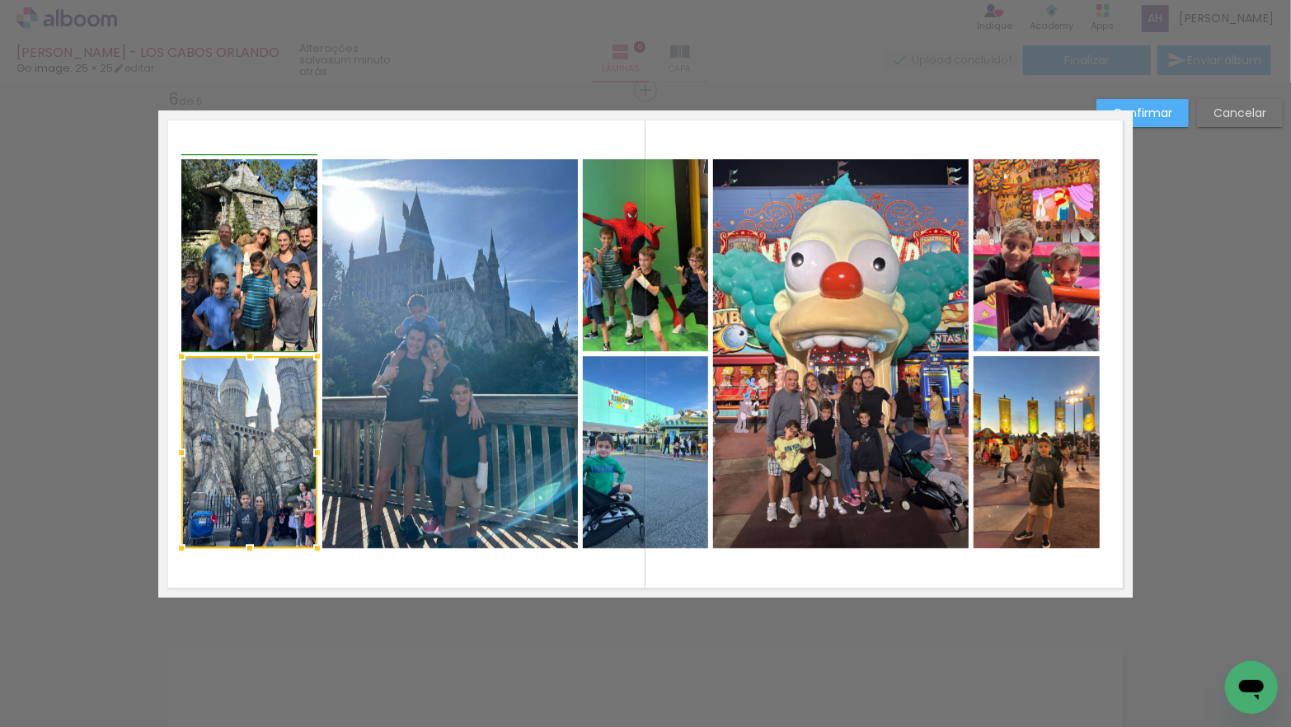
drag, startPoint x: 190, startPoint y: 447, endPoint x: 181, endPoint y: 449, distance: 9.2
click at [181, 449] on div at bounding box center [181, 452] width 33 height 33
click at [260, 298] on quentale-photo at bounding box center [249, 255] width 136 height 192
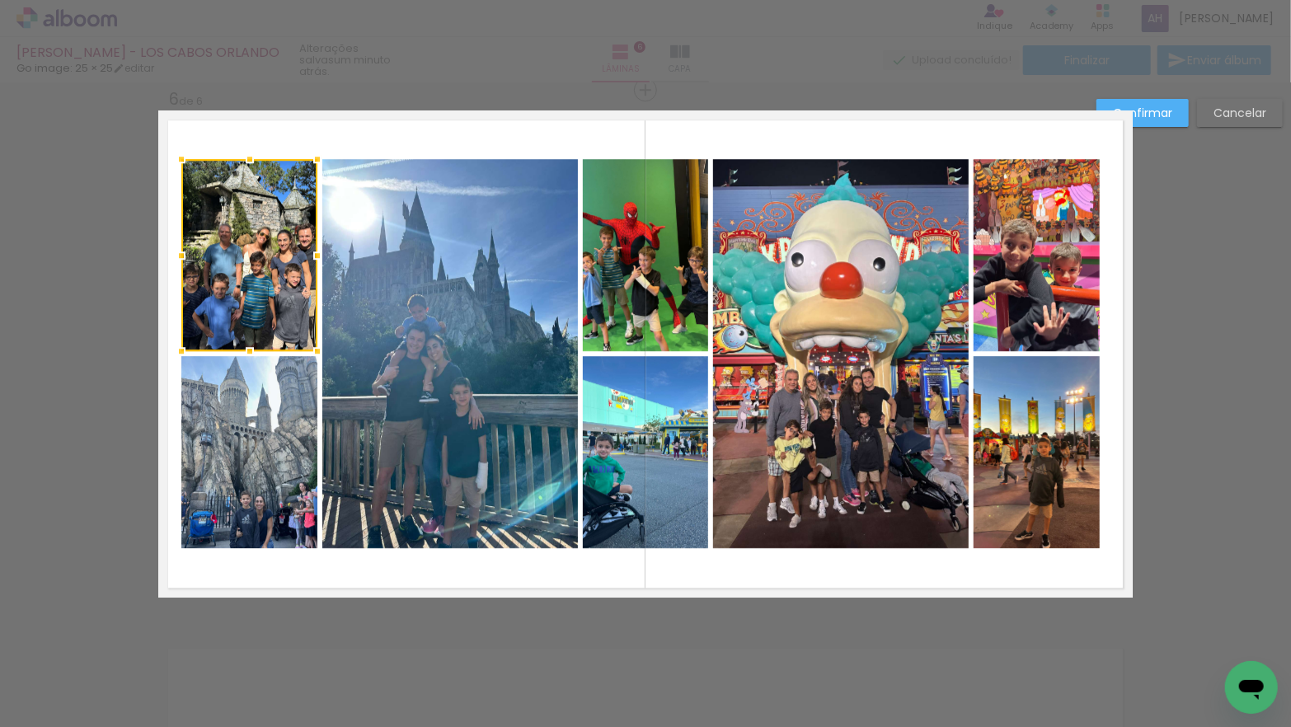
click at [407, 317] on quentale-photo at bounding box center [450, 353] width 256 height 389
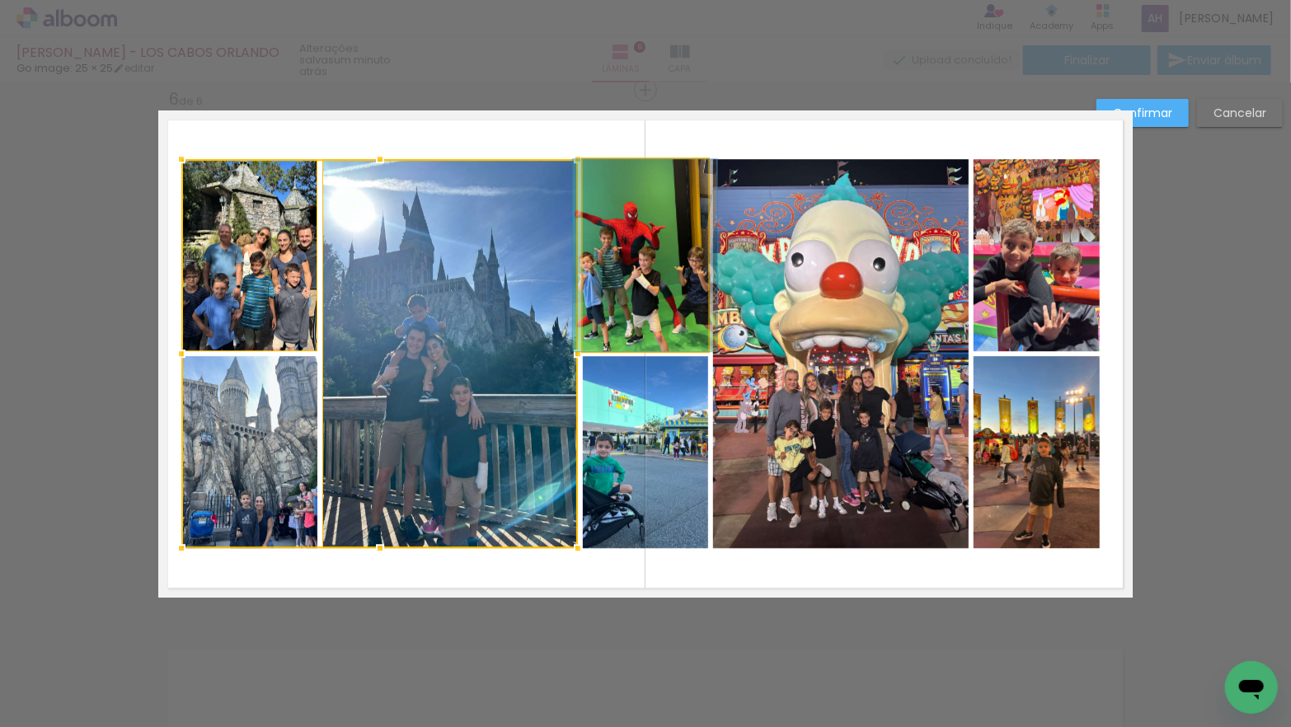
drag, startPoint x: 632, startPoint y: 292, endPoint x: 629, endPoint y: 303, distance: 11.0
click at [631, 292] on quentale-photo at bounding box center [645, 255] width 125 height 192
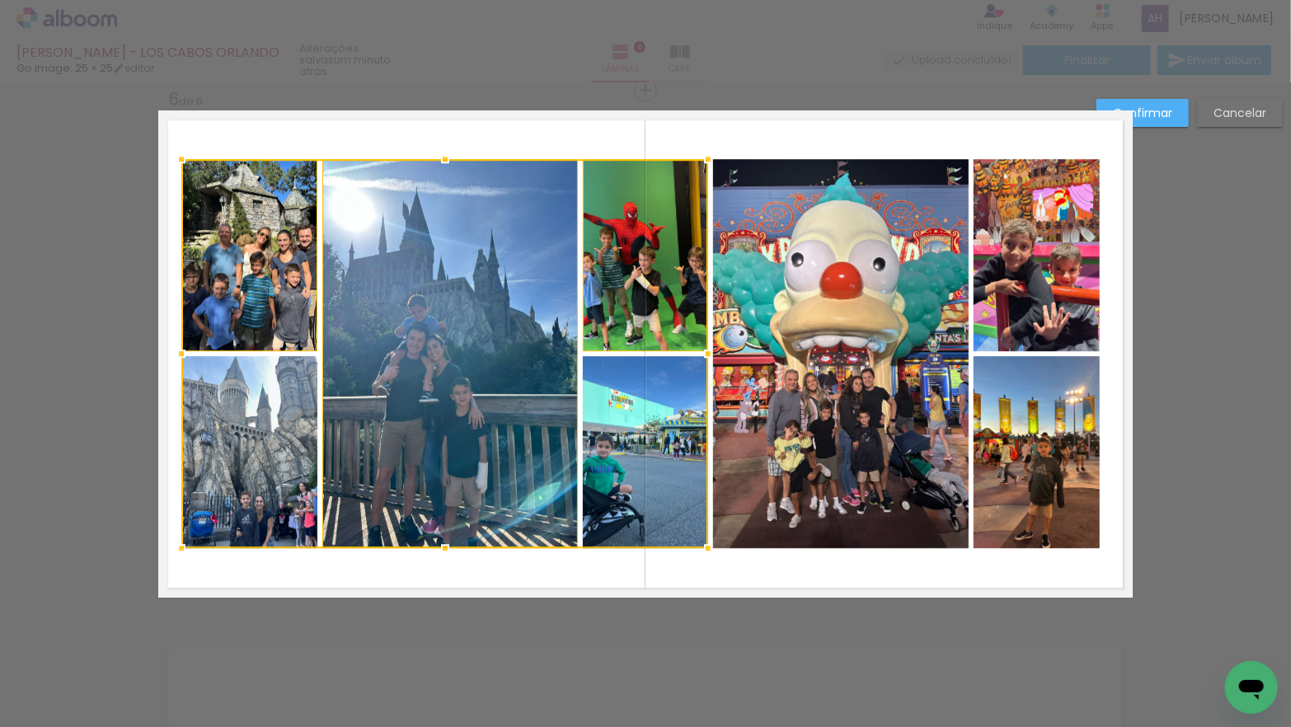
click at [630, 387] on div at bounding box center [444, 353] width 527 height 389
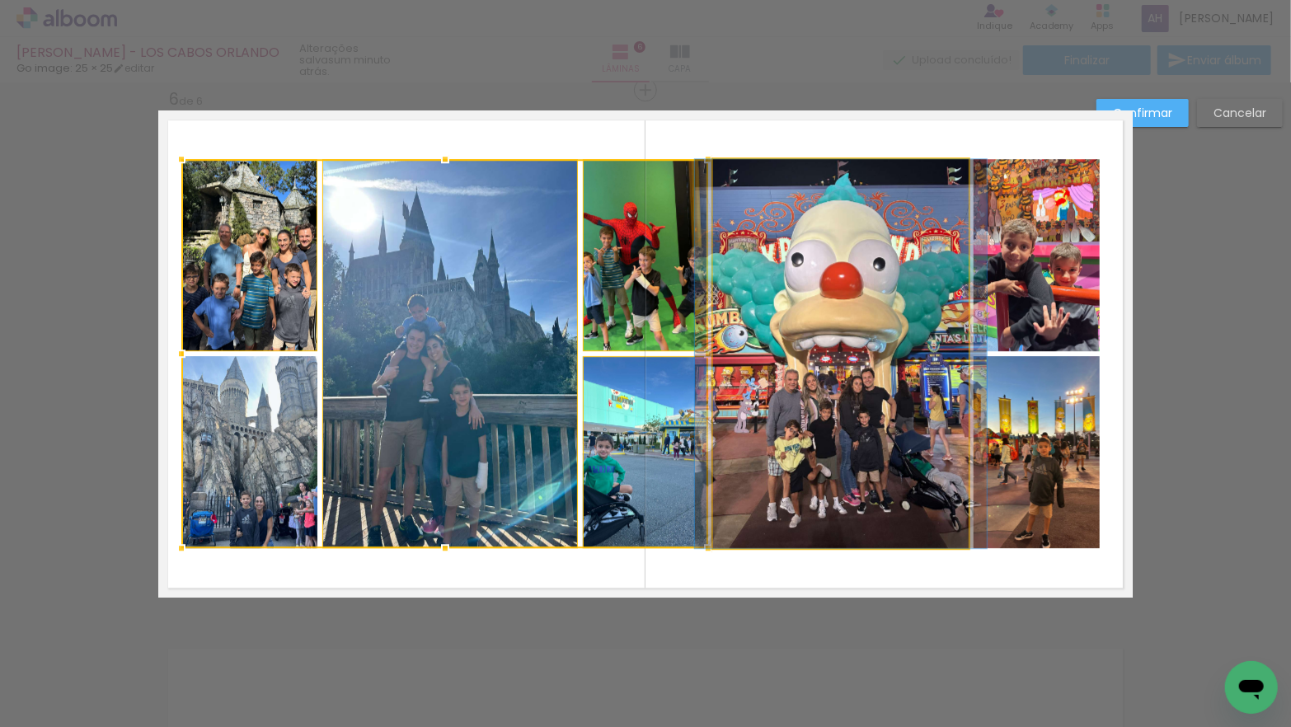
drag, startPoint x: 839, startPoint y: 309, endPoint x: 980, endPoint y: 285, distance: 143.0
click at [839, 309] on quentale-photo at bounding box center [841, 353] width 256 height 389
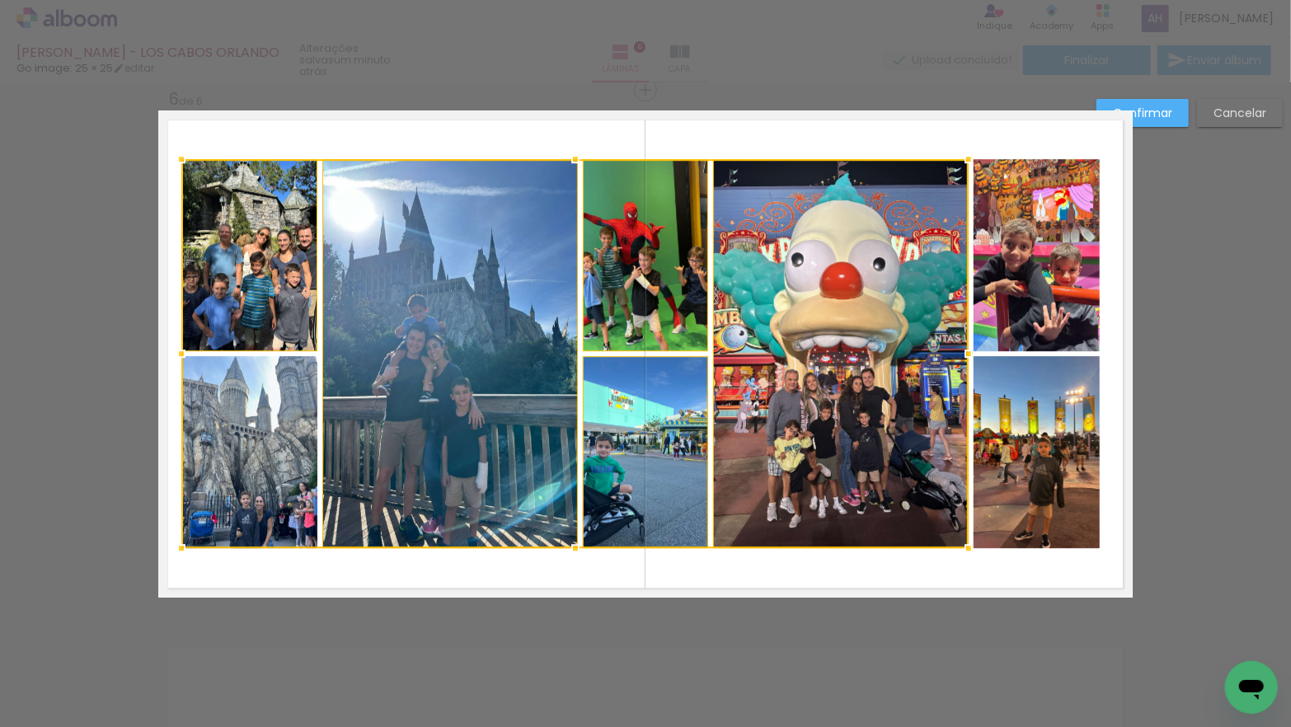
click at [1018, 280] on quentale-photo at bounding box center [1037, 255] width 126 height 192
drag, startPoint x: 1010, startPoint y: 408, endPoint x: 999, endPoint y: 405, distance: 11.2
click at [1010, 408] on div at bounding box center [640, 353] width 919 height 389
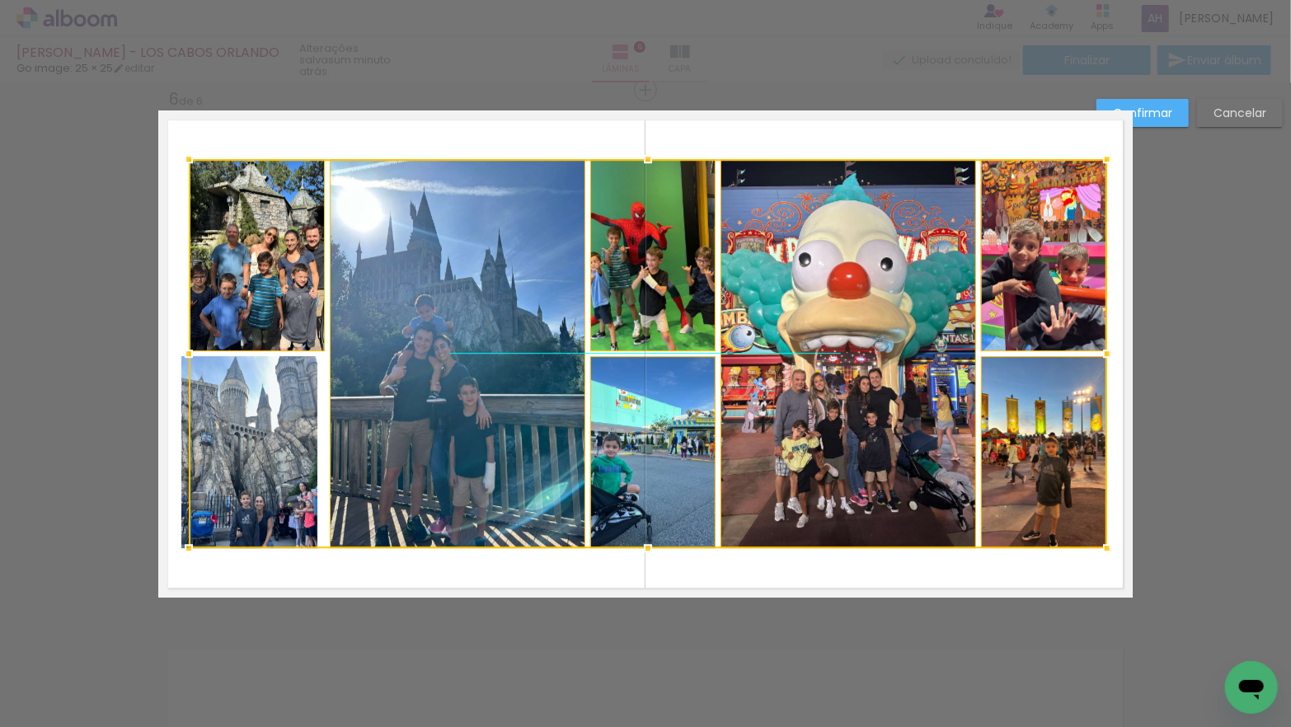
drag, startPoint x: 844, startPoint y: 346, endPoint x: 862, endPoint y: 336, distance: 21.1
click at [852, 346] on div at bounding box center [648, 353] width 919 height 389
